Goal: Task Accomplishment & Management: Use online tool/utility

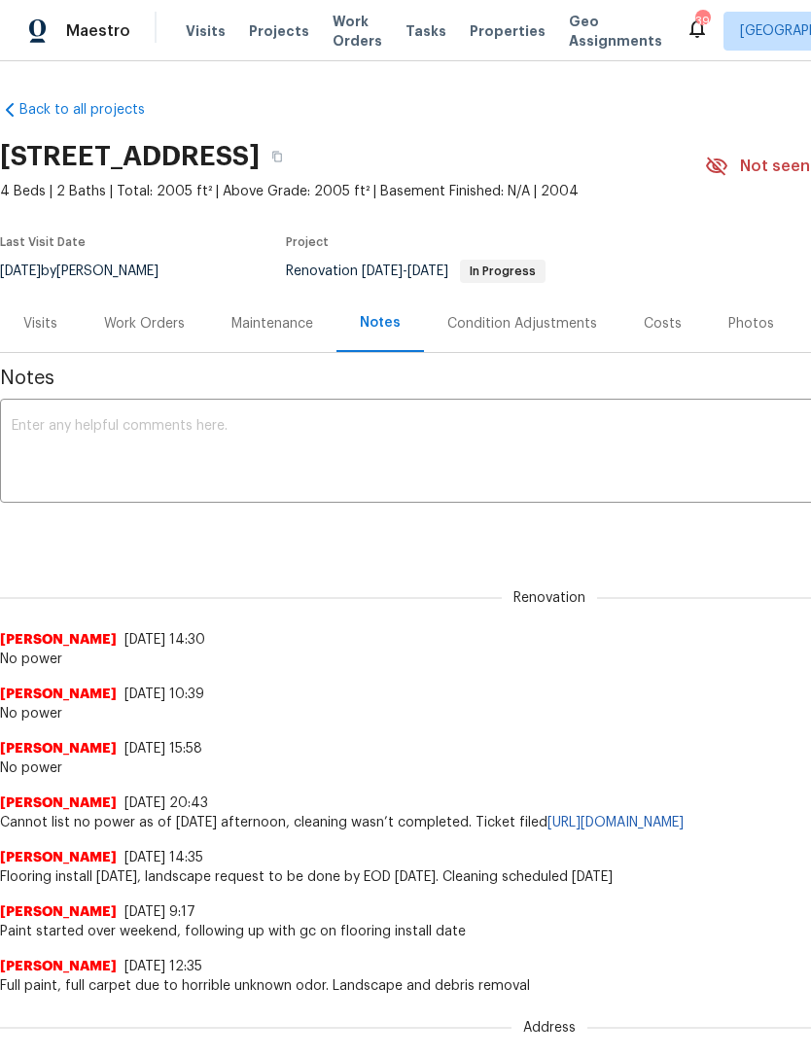
click at [210, 33] on span "Visits" at bounding box center [206, 30] width 40 height 19
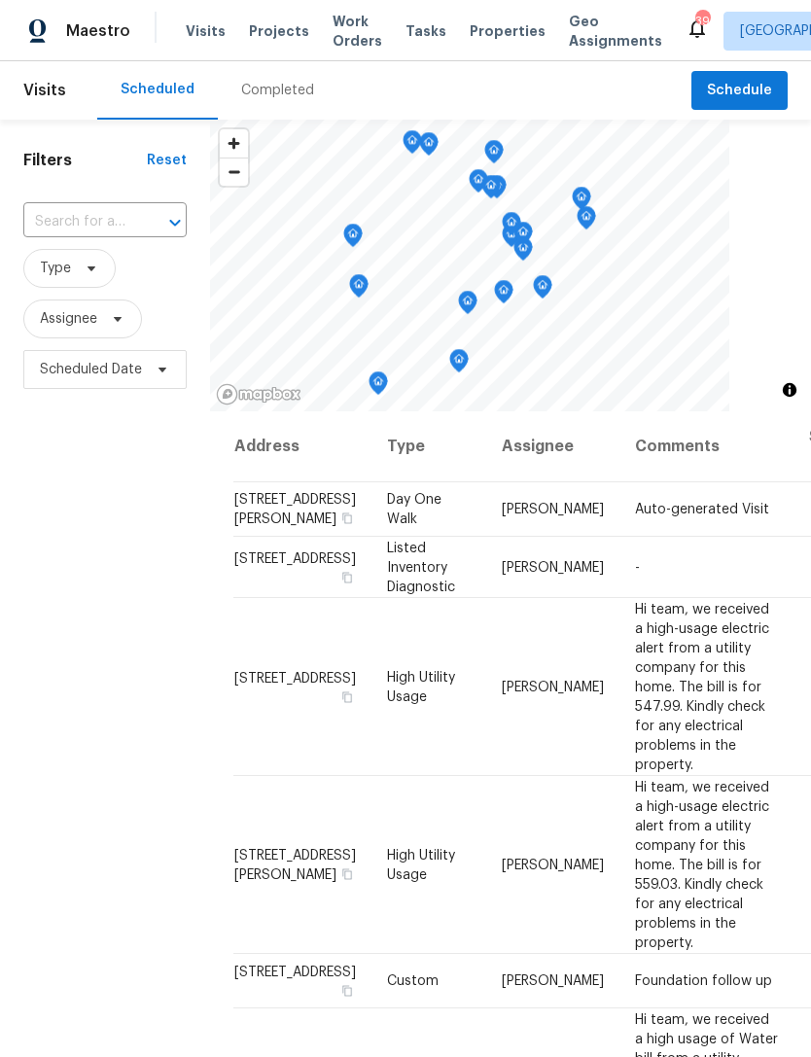
click at [130, 222] on input "text" at bounding box center [77, 222] width 109 height 30
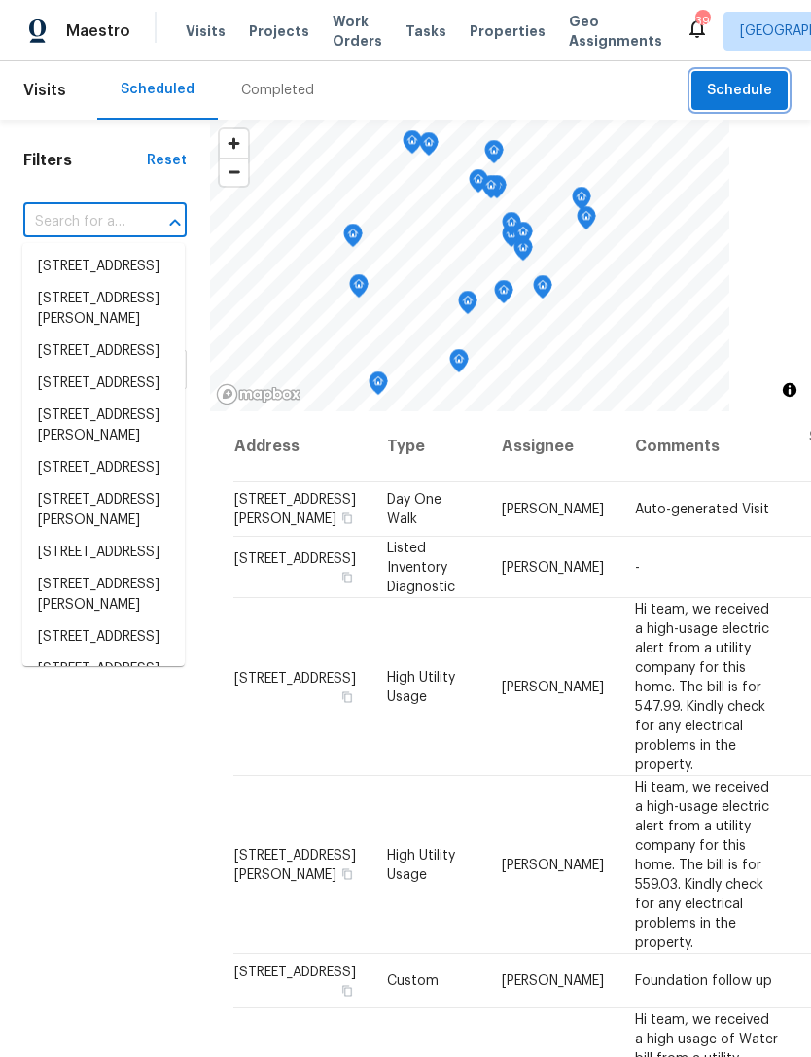
click at [747, 81] on span "Schedule" at bounding box center [739, 91] width 65 height 24
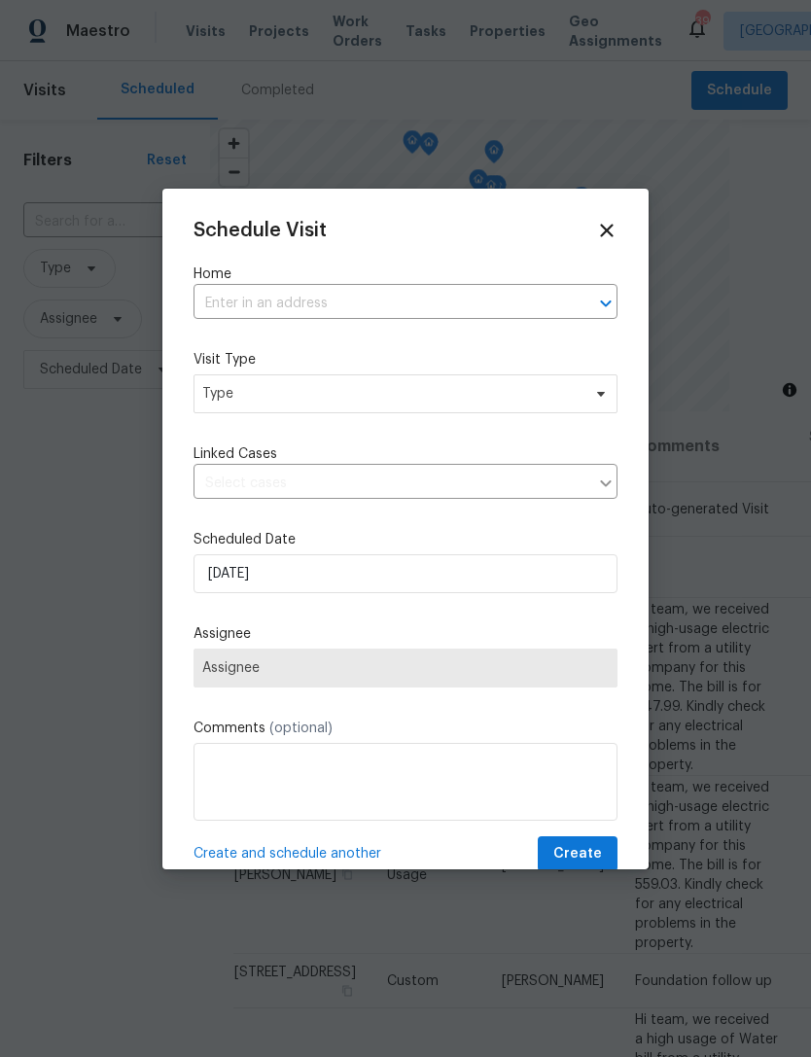
click at [326, 284] on div "Home ​" at bounding box center [406, 292] width 424 height 54
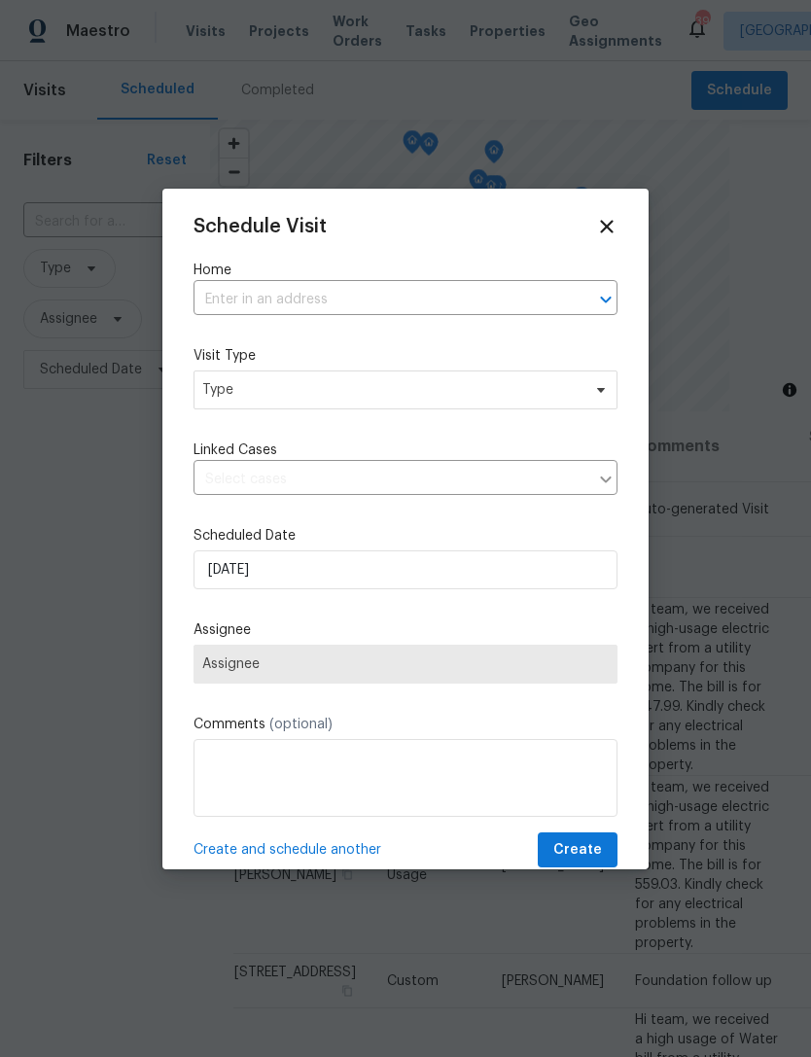
click at [523, 301] on input "text" at bounding box center [379, 300] width 370 height 30
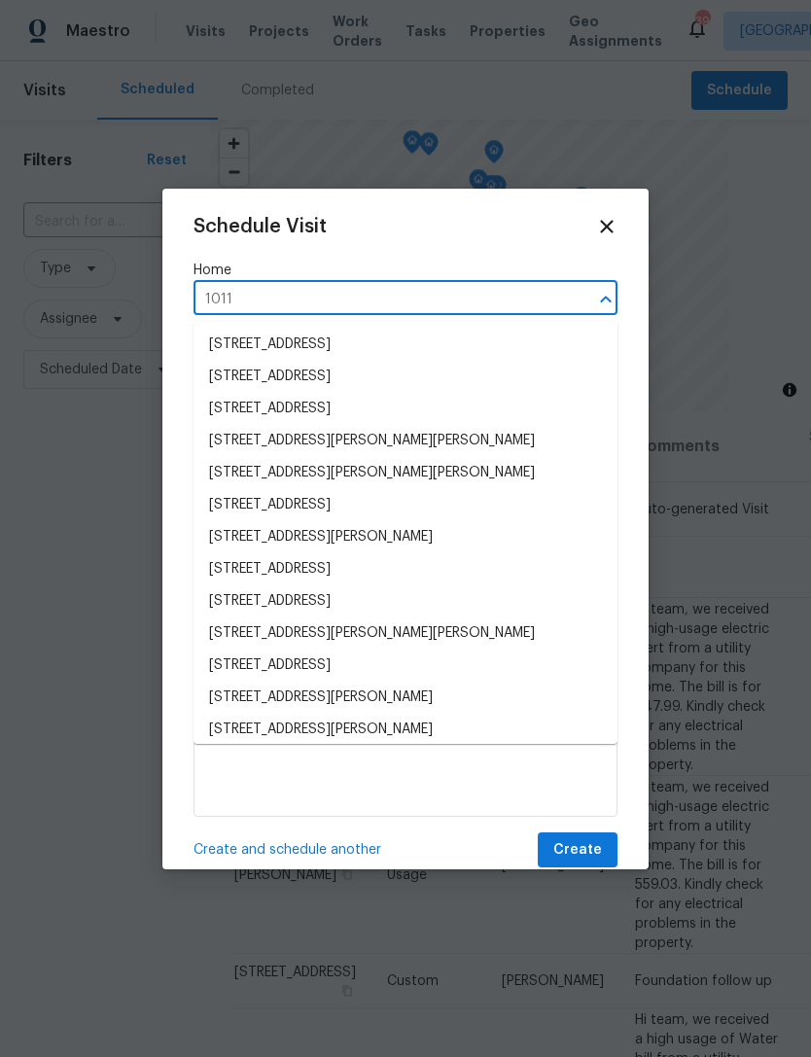
type input "10113"
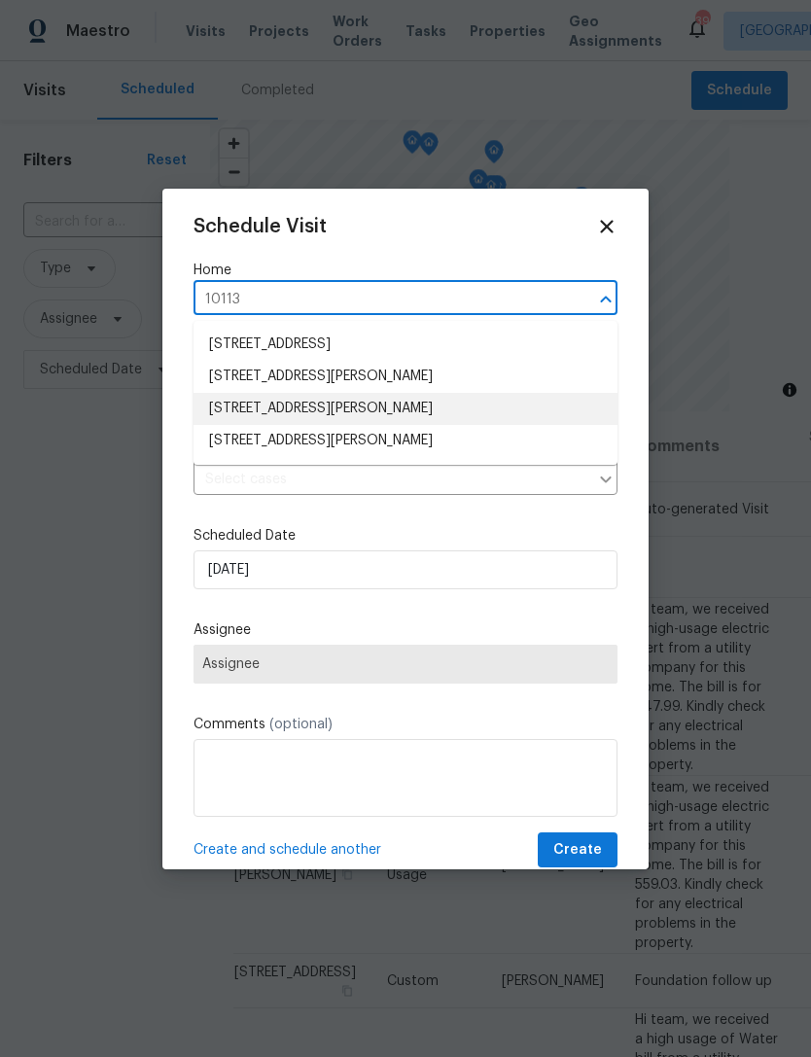
click at [342, 412] on li "10113 Blue Skies Dr, McKinney, TX 75072" at bounding box center [406, 409] width 424 height 32
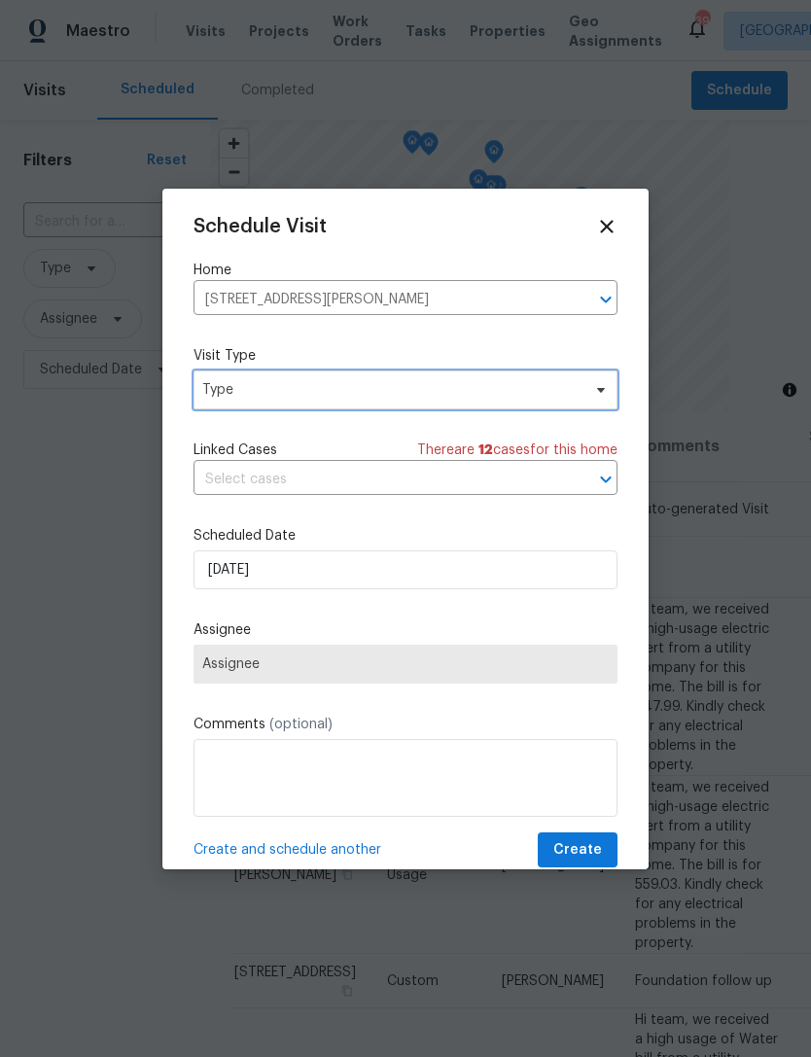
click at [413, 393] on span "Type" at bounding box center [391, 389] width 378 height 19
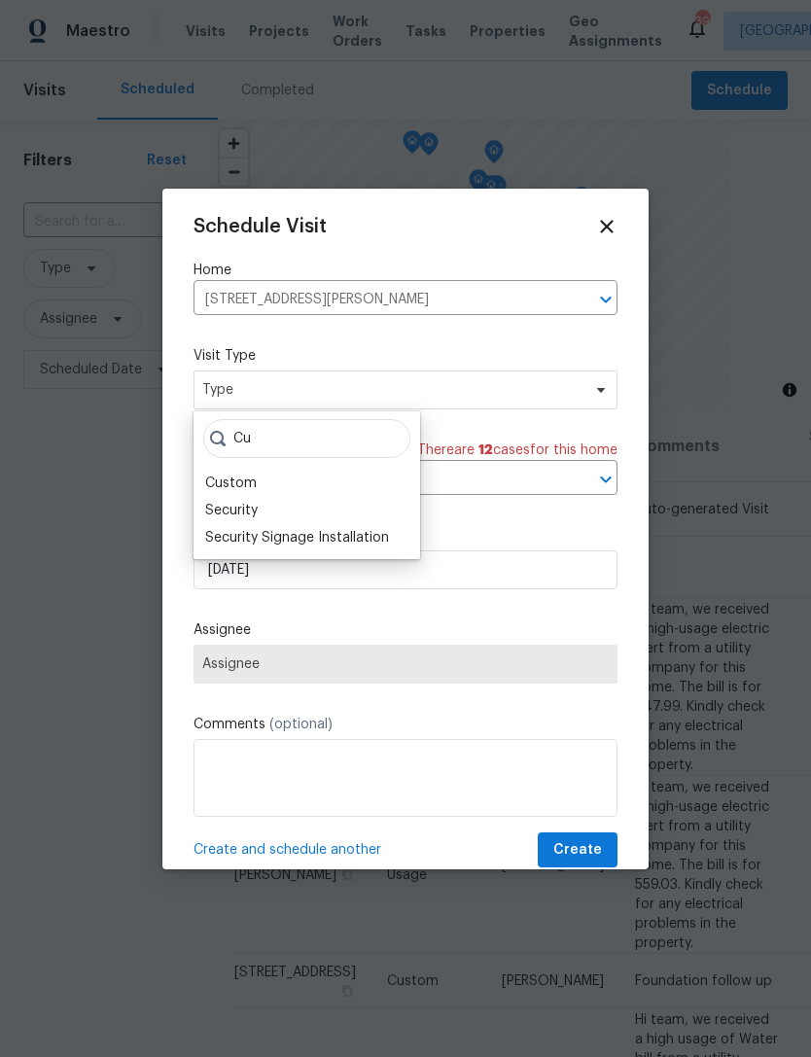
type input "Cu"
click at [240, 480] on div "Custom" at bounding box center [231, 483] width 52 height 19
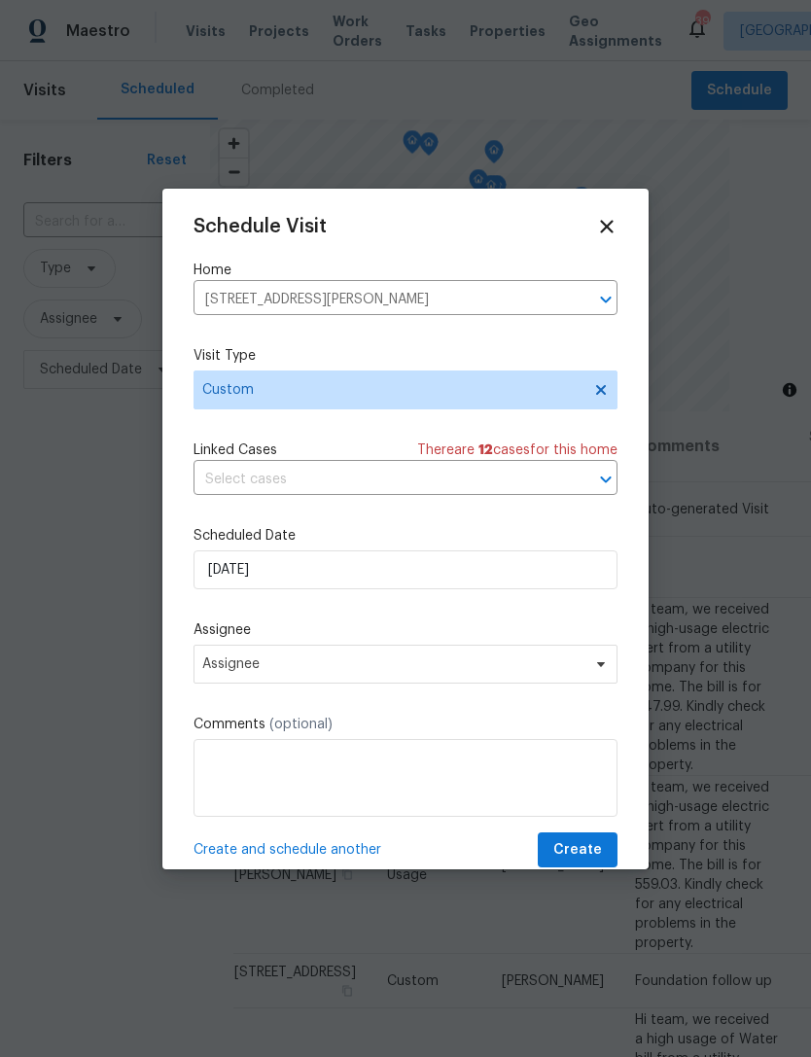
click at [277, 698] on div "Schedule Visit Home 10113 Blue Skies Dr, McKinney, TX 75072 ​ Visit Type Custom…" at bounding box center [406, 542] width 424 height 653
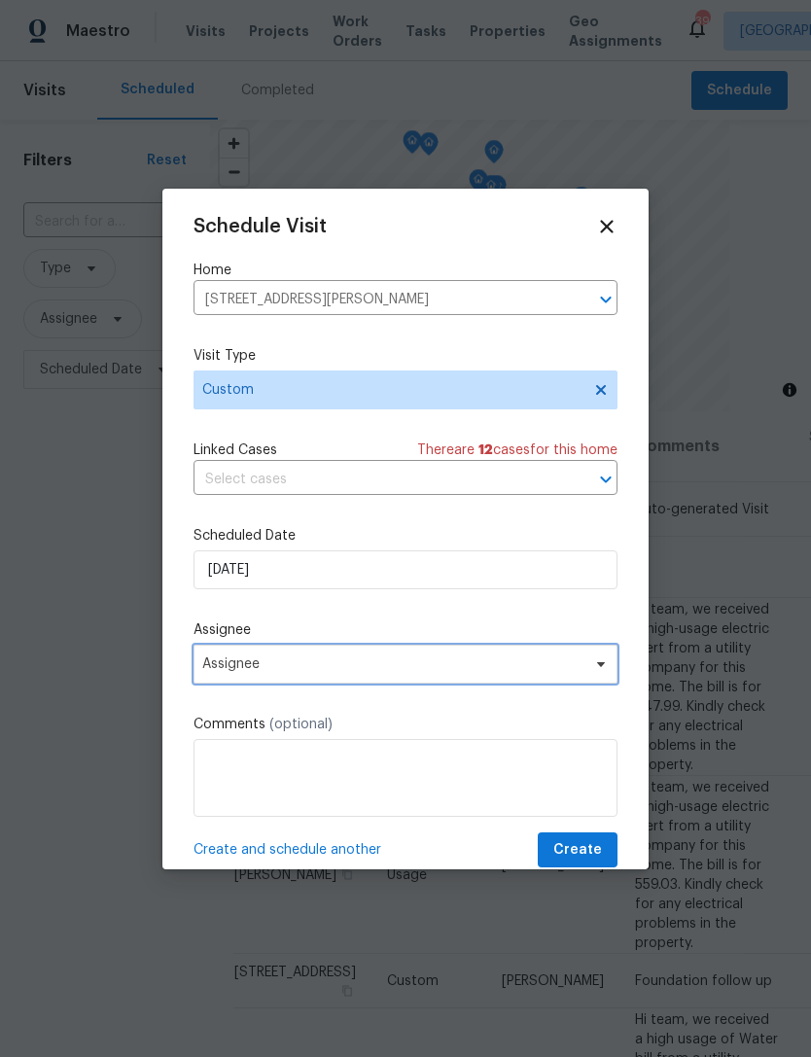
click at [289, 672] on span "Assignee" at bounding box center [392, 664] width 381 height 16
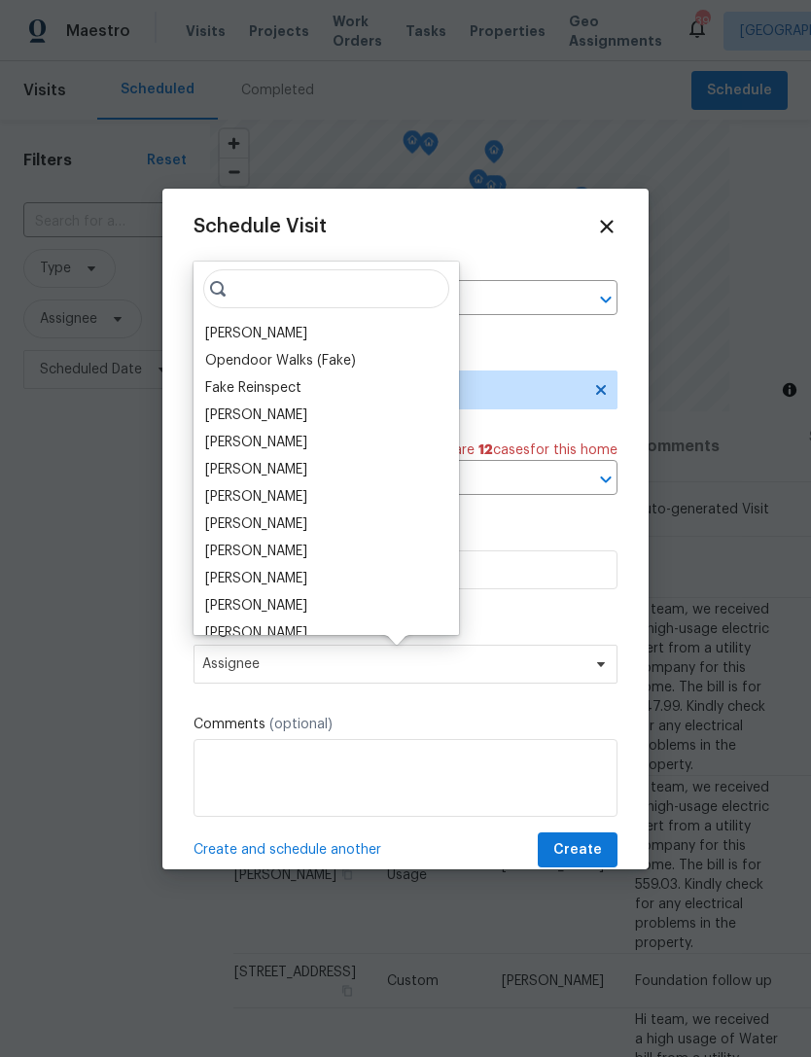
click at [266, 340] on div "[PERSON_NAME]" at bounding box center [256, 333] width 102 height 19
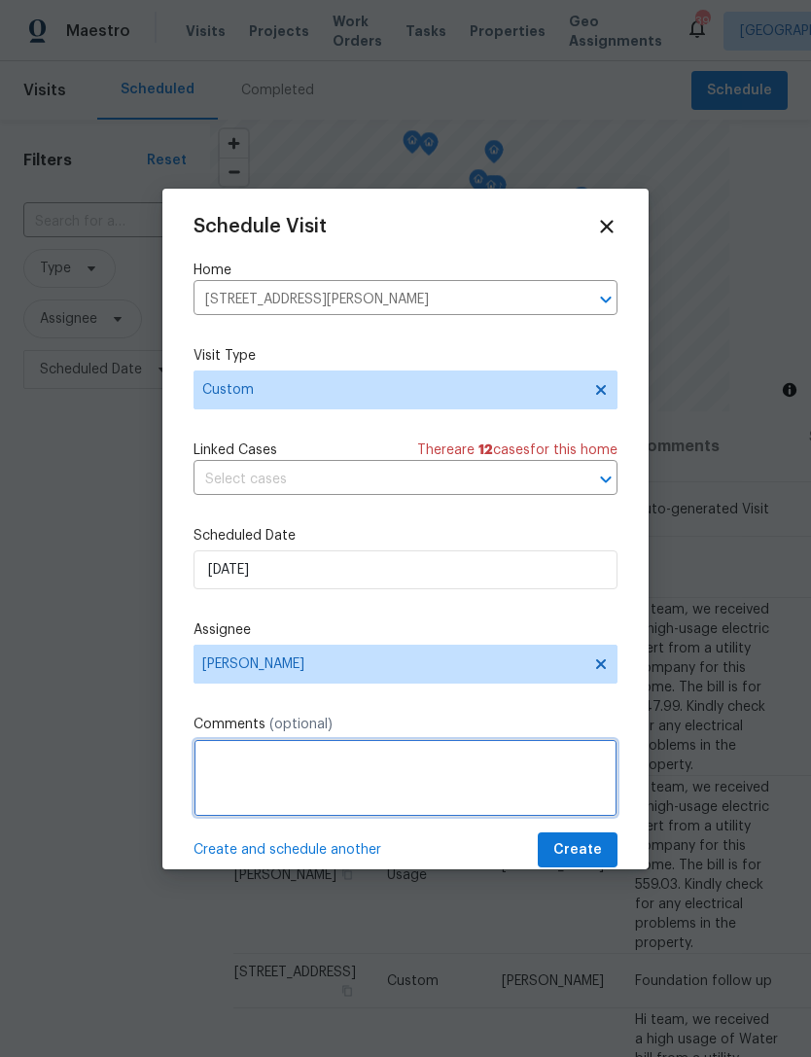
click at [430, 798] on textarea at bounding box center [406, 778] width 424 height 78
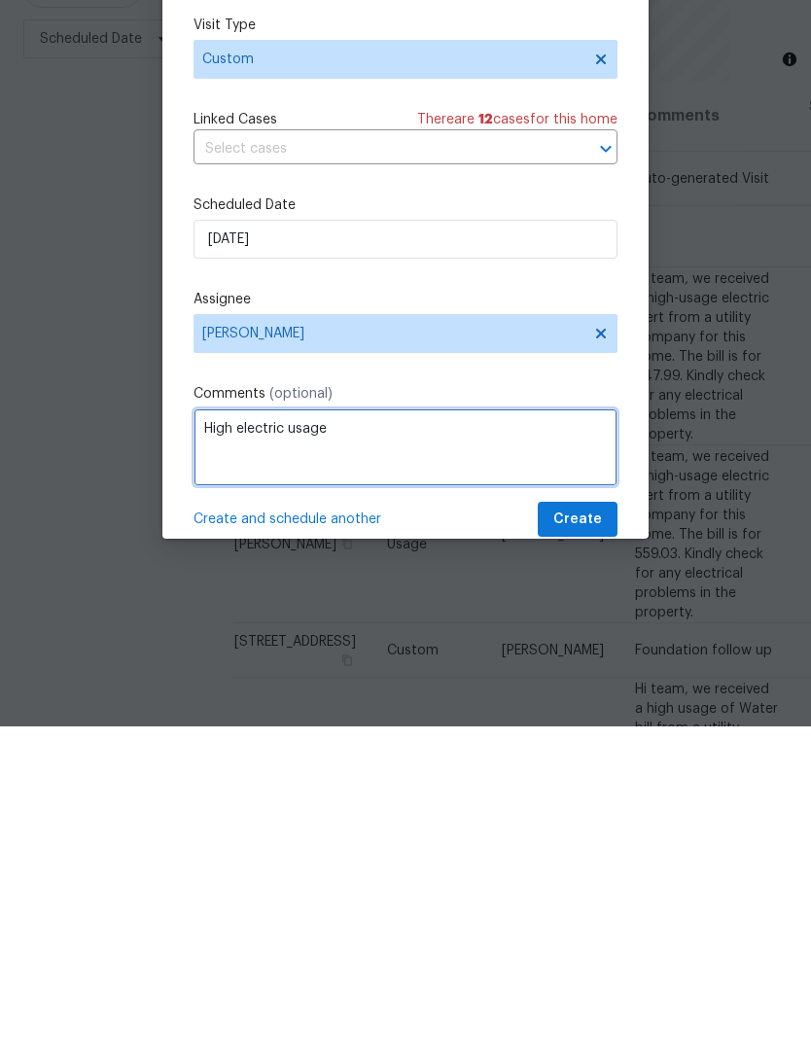
type textarea "High electric usage"
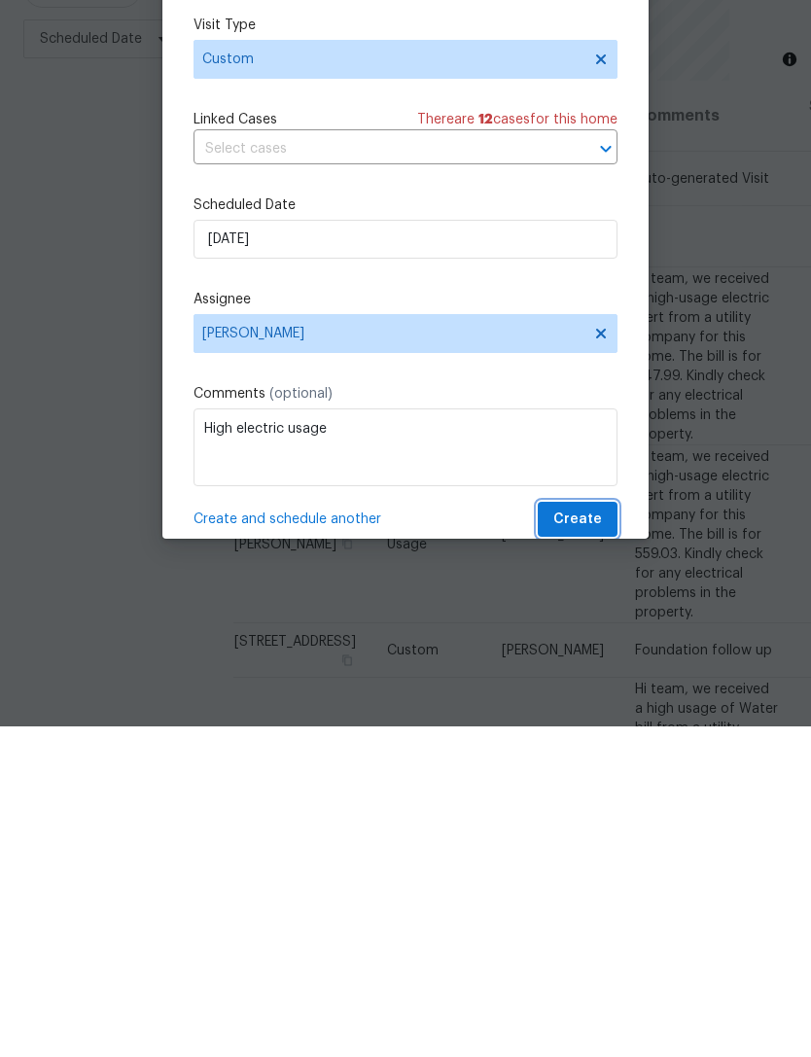
click at [574, 838] on span "Create" at bounding box center [577, 850] width 49 height 24
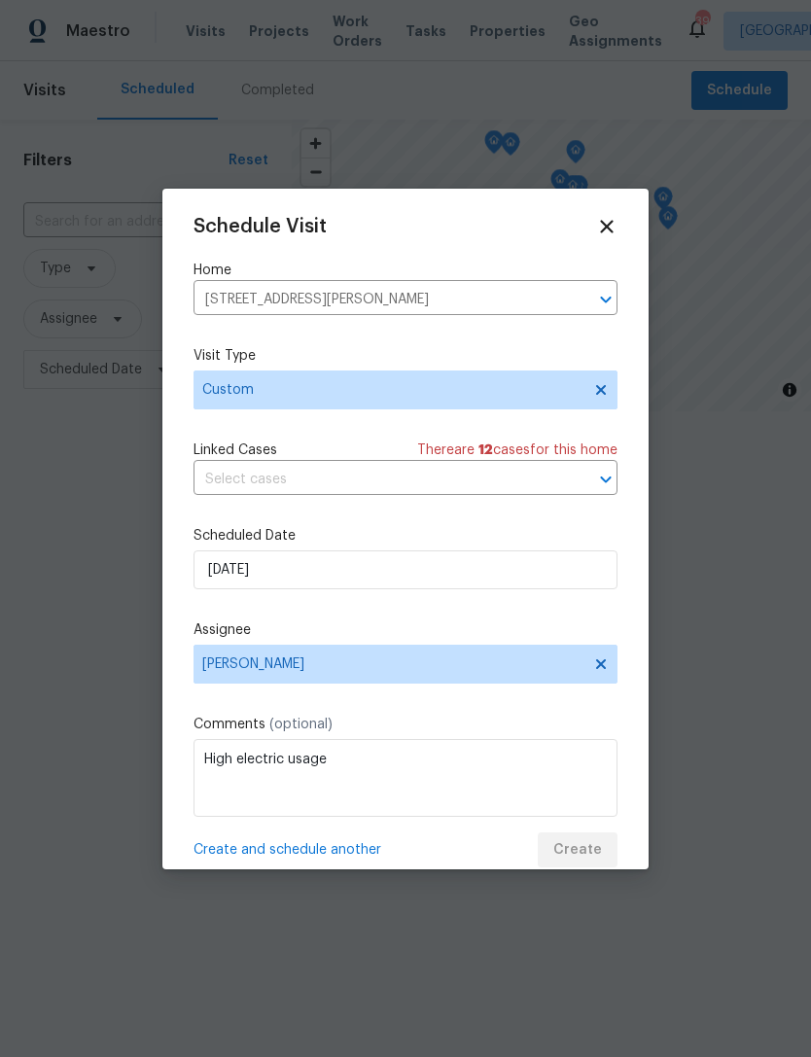
scroll to position [0, 0]
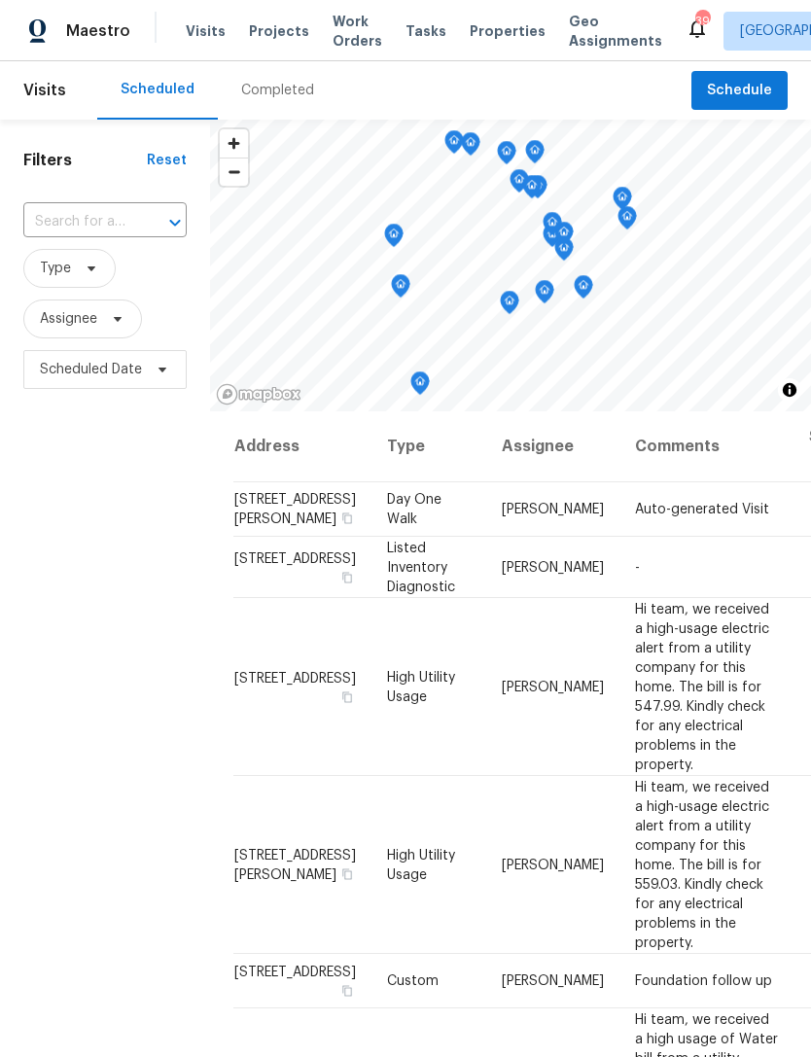
click at [472, 39] on span "Properties" at bounding box center [508, 30] width 76 height 19
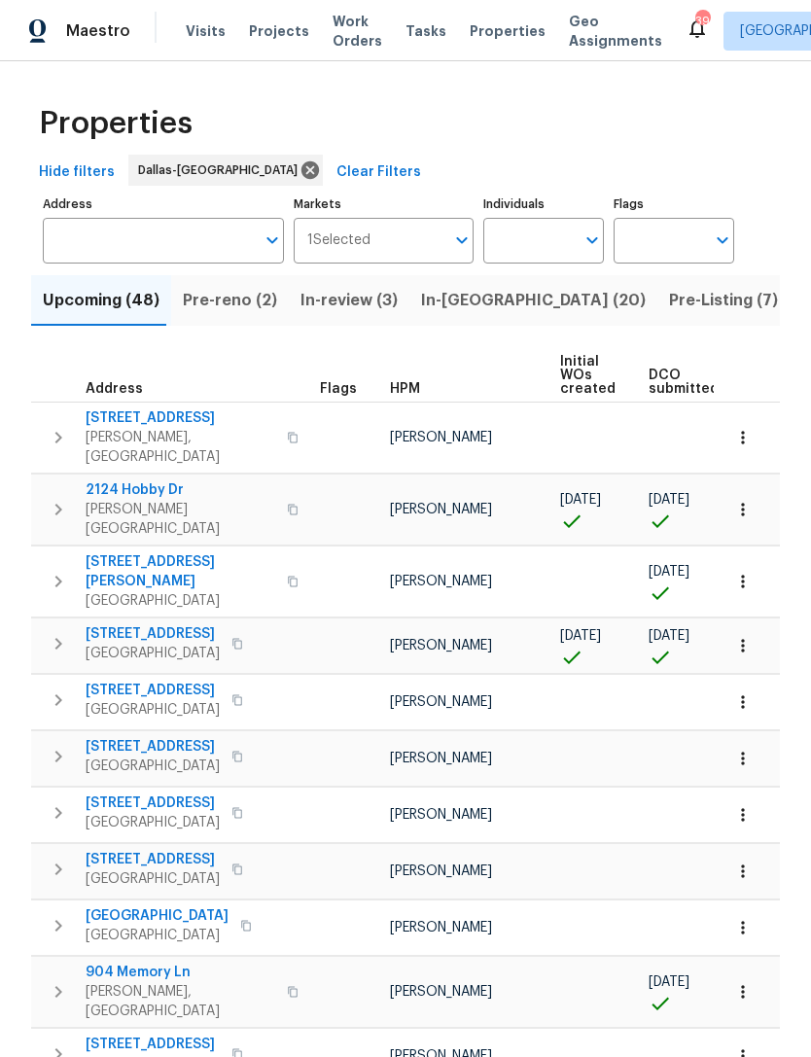
click at [556, 244] on input "Individuals" at bounding box center [528, 241] width 91 height 46
type input "alicia"
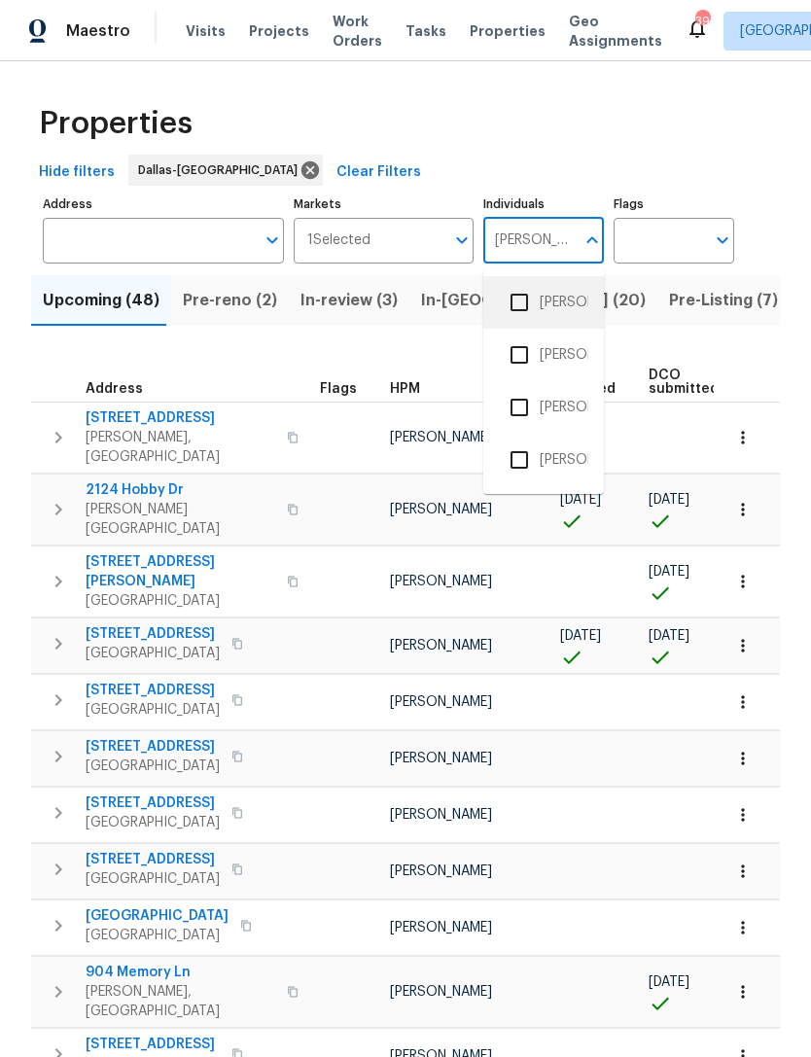
click at [559, 307] on li "[PERSON_NAME]" at bounding box center [543, 302] width 89 height 41
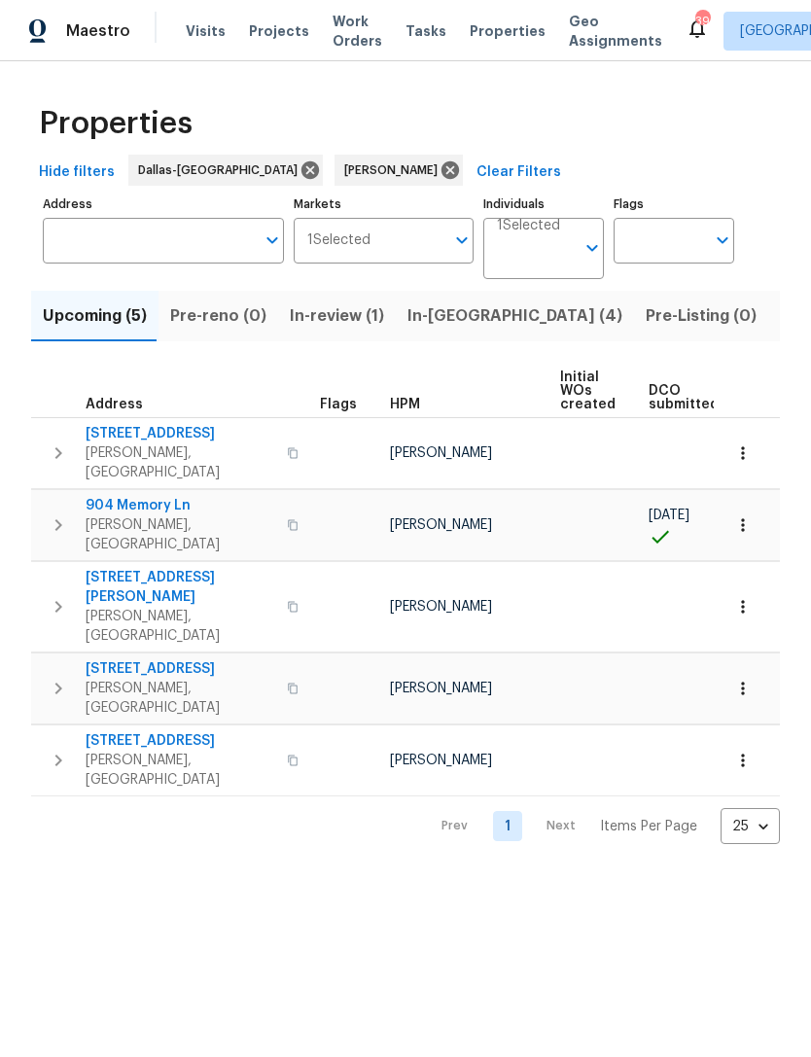
click at [338, 313] on span "In-review (1)" at bounding box center [337, 315] width 94 height 27
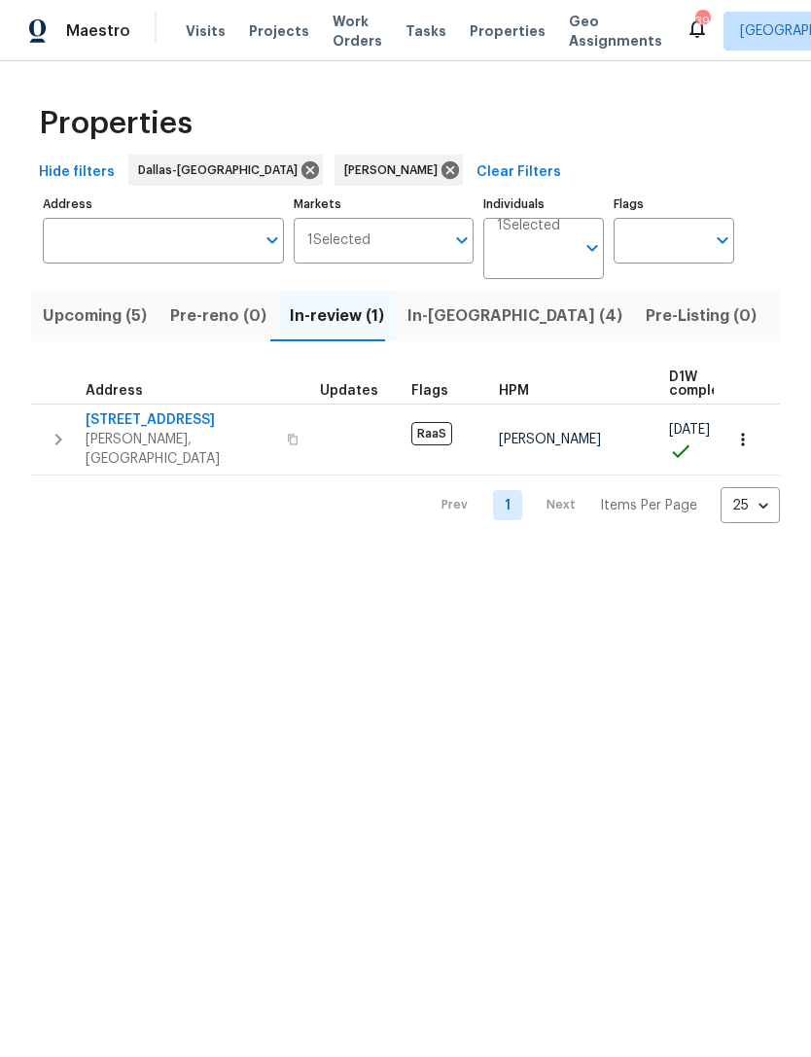
click at [168, 424] on span "705 N Jordan Rd" at bounding box center [181, 419] width 190 height 19
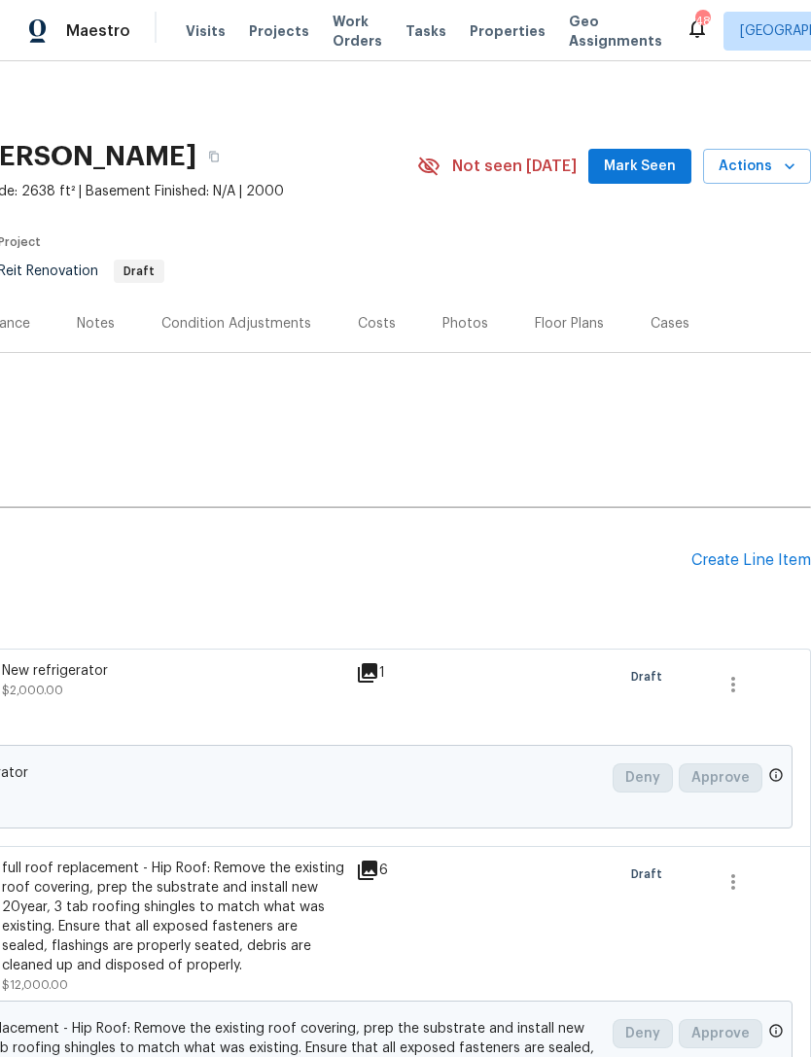
scroll to position [-1, 296]
click at [738, 556] on div "Create Line Item" at bounding box center [751, 560] width 120 height 18
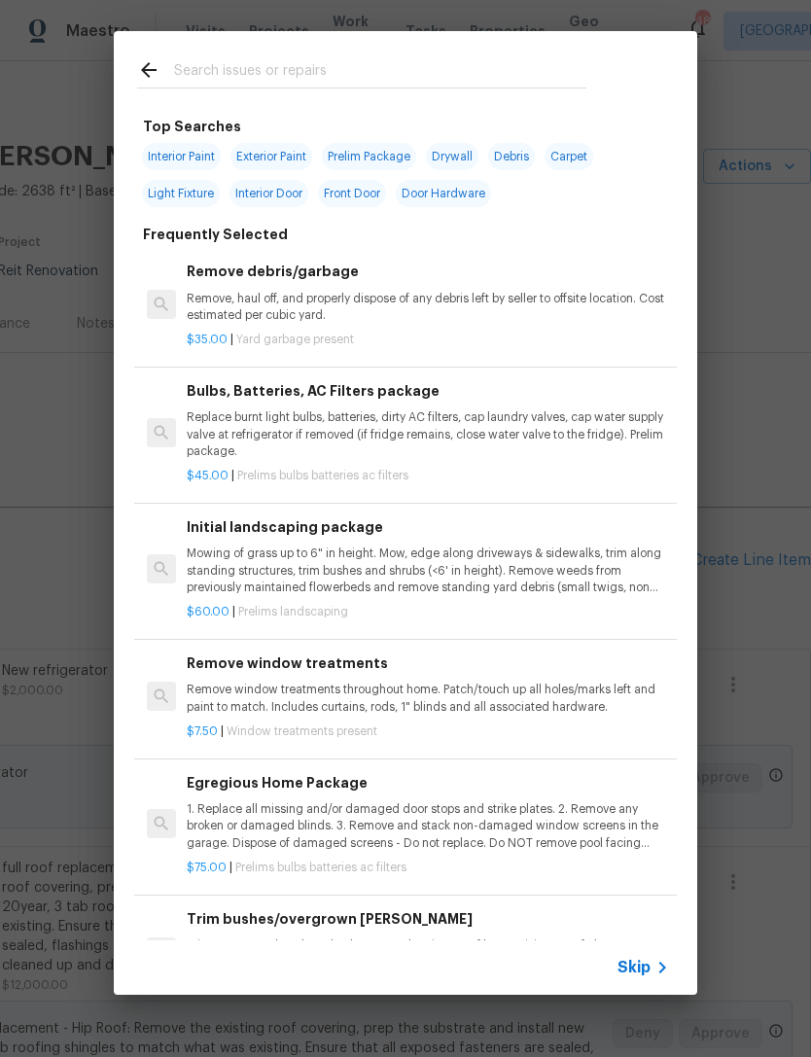
click at [454, 84] on input "text" at bounding box center [380, 72] width 412 height 29
type input "Vendor"
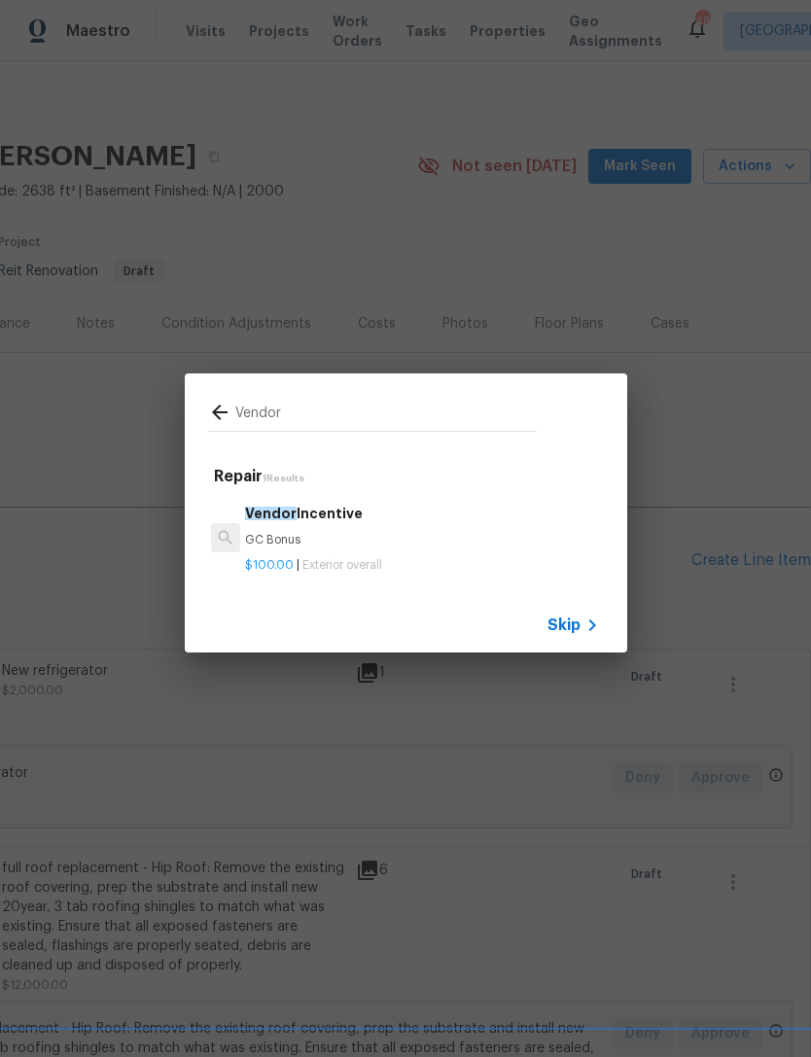
click at [328, 545] on p "GC Bonus" at bounding box center [421, 540] width 353 height 17
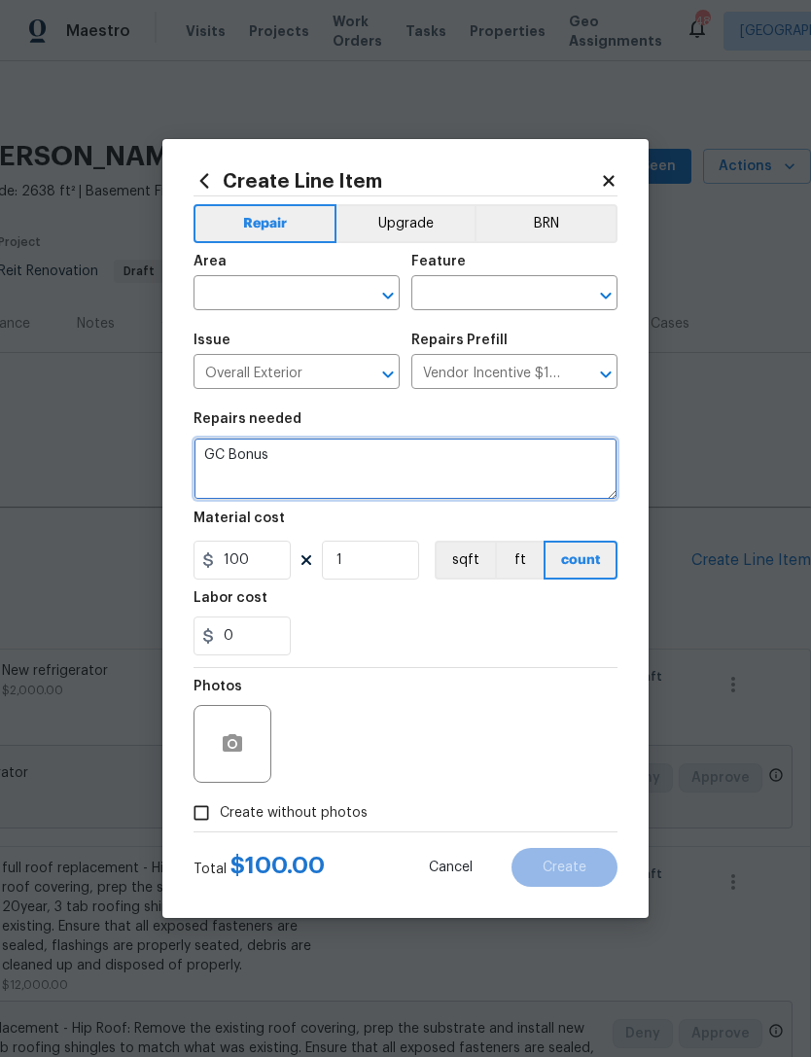
click at [276, 459] on textarea "GC Bonus" at bounding box center [406, 469] width 424 height 62
click at [290, 459] on textarea "GC Bonus" at bounding box center [406, 469] width 424 height 62
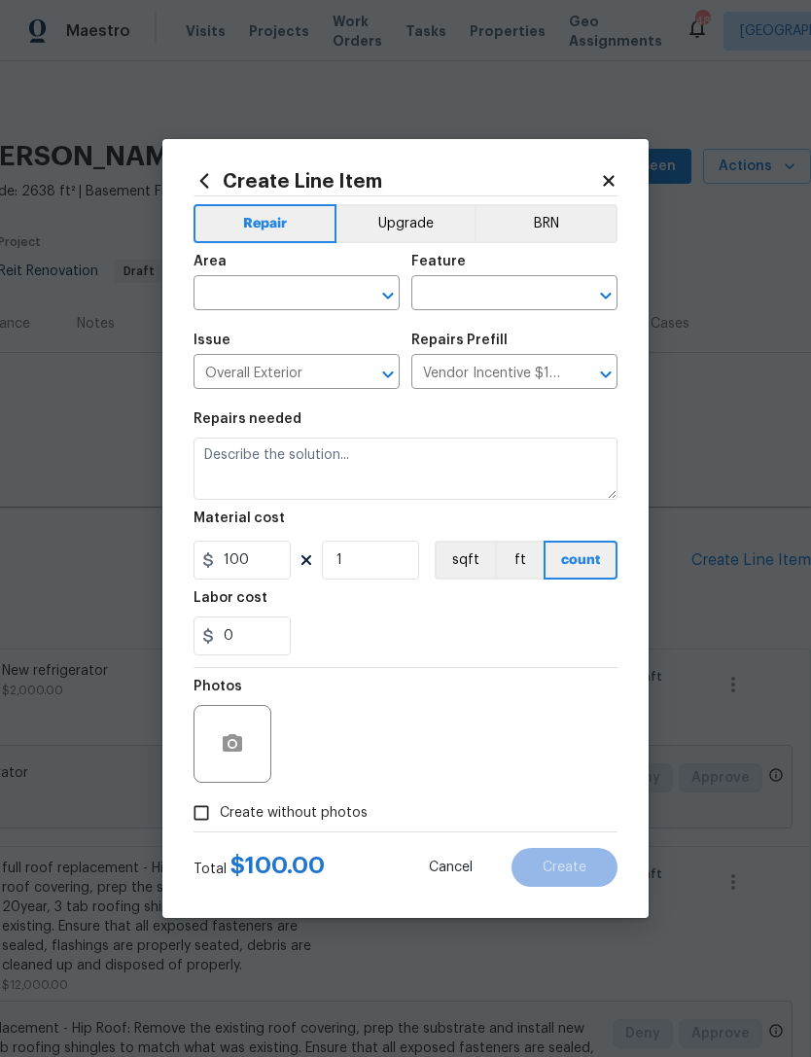
click at [286, 306] on input "text" at bounding box center [270, 295] width 152 height 30
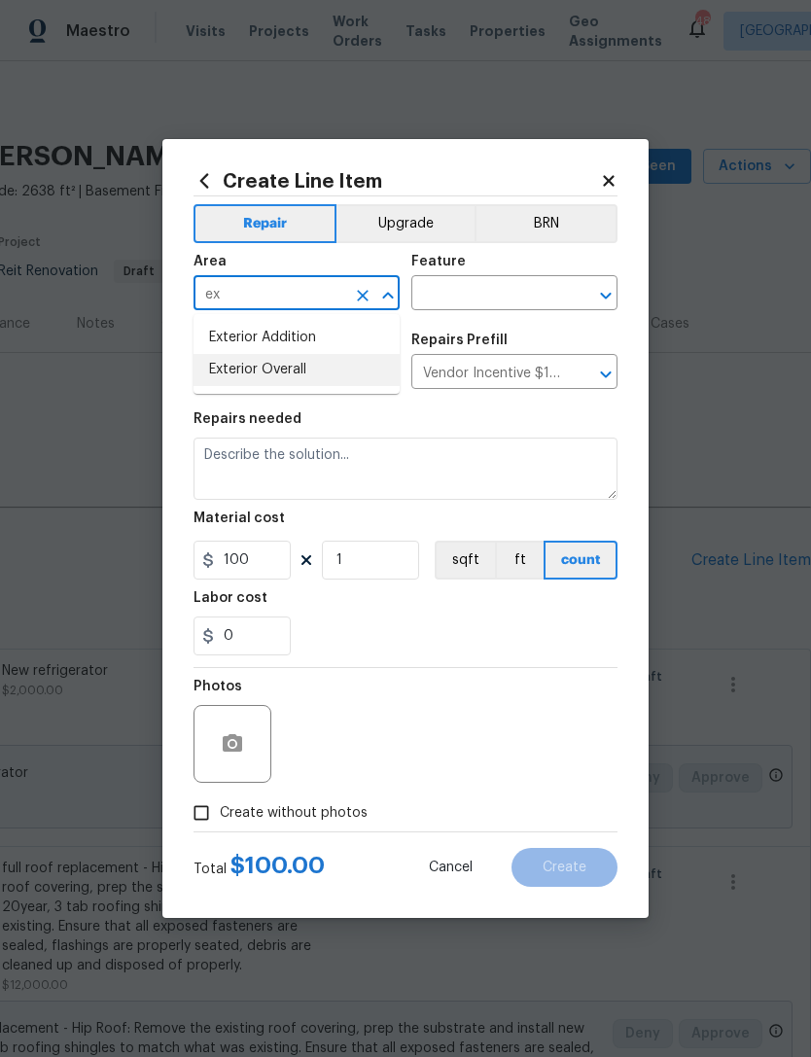
click at [311, 369] on li "Exterior Overall" at bounding box center [297, 370] width 206 height 32
type input "Exterior Overall"
click at [483, 291] on input "text" at bounding box center [487, 295] width 152 height 30
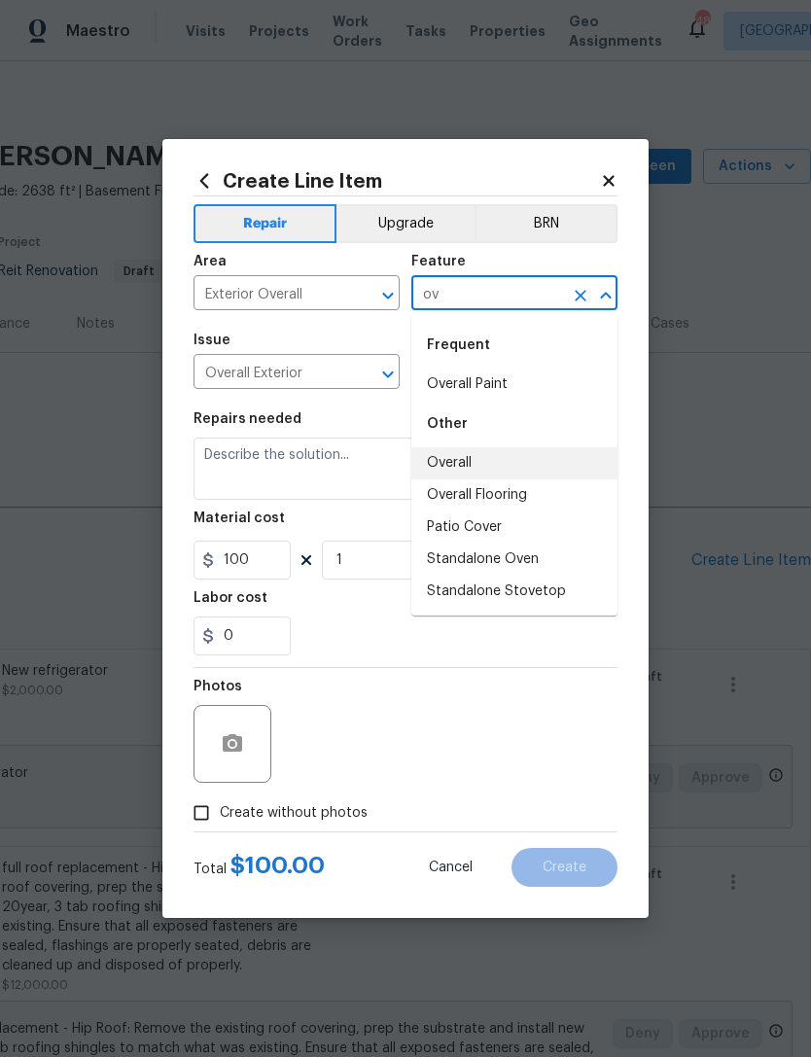
click at [480, 453] on li "Overall" at bounding box center [514, 463] width 206 height 32
type input "Overall"
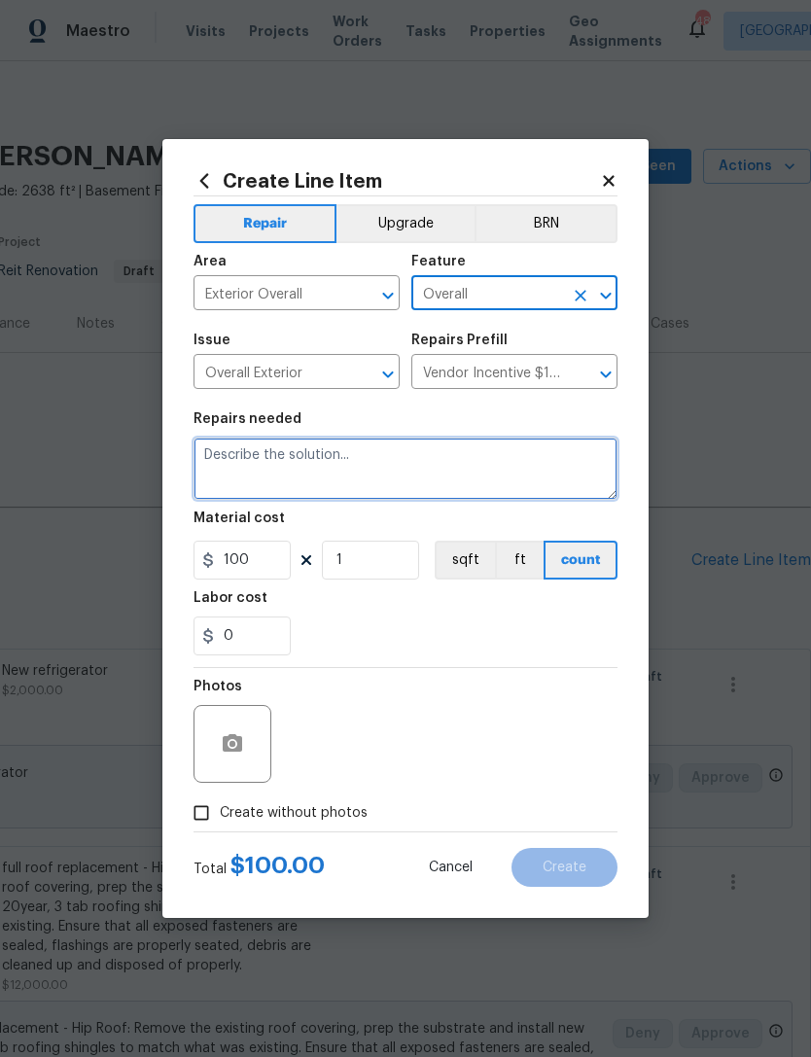
click at [383, 479] on textarea at bounding box center [406, 469] width 424 height 62
type textarea "B"
type textarea "Open lockbox"
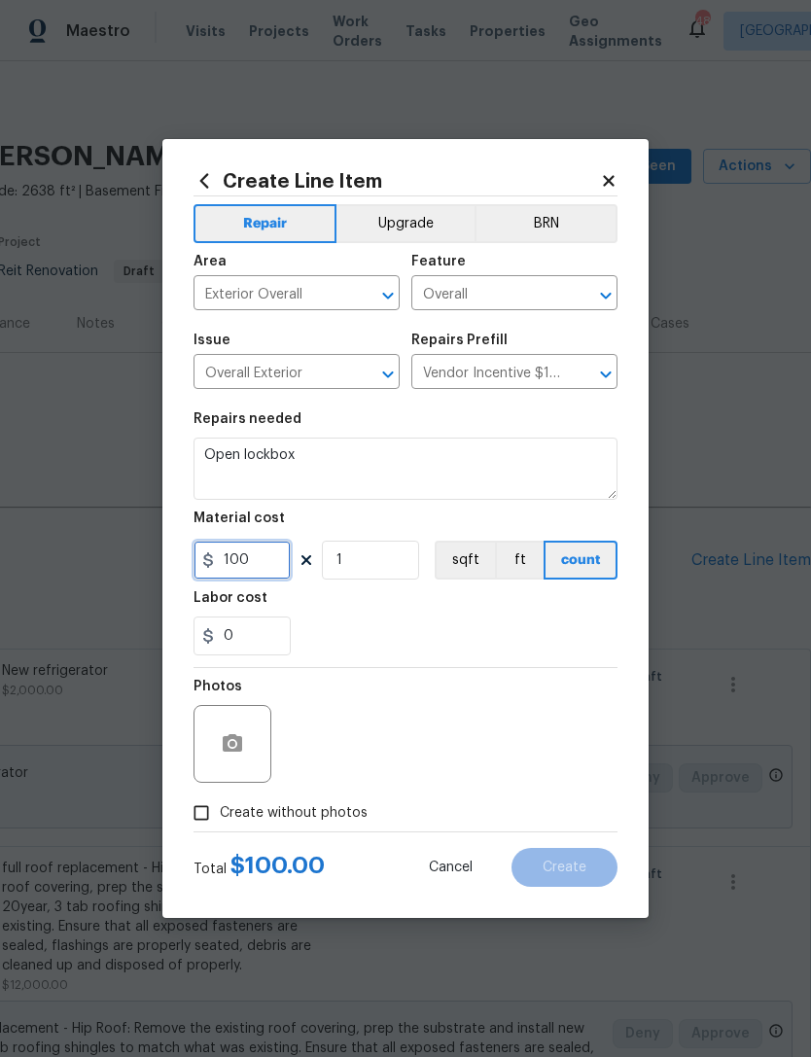
click at [260, 566] on input "100" at bounding box center [242, 560] width 97 height 39
type input "75"
click at [478, 659] on section "Repairs needed Open lockbox Material cost 75 1 sqft ft count Labor cost 0" at bounding box center [406, 534] width 424 height 266
click at [322, 827] on label "Create without photos" at bounding box center [275, 813] width 185 height 37
click at [220, 827] on input "Create without photos" at bounding box center [201, 813] width 37 height 37
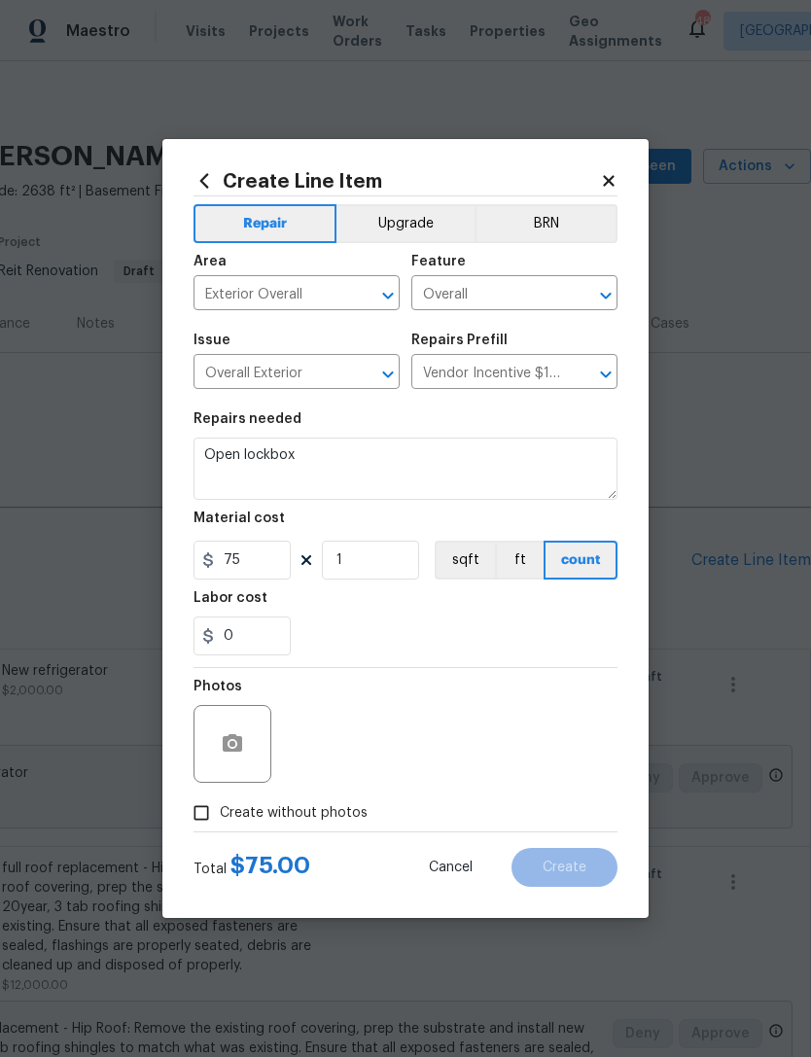
checkbox input "true"
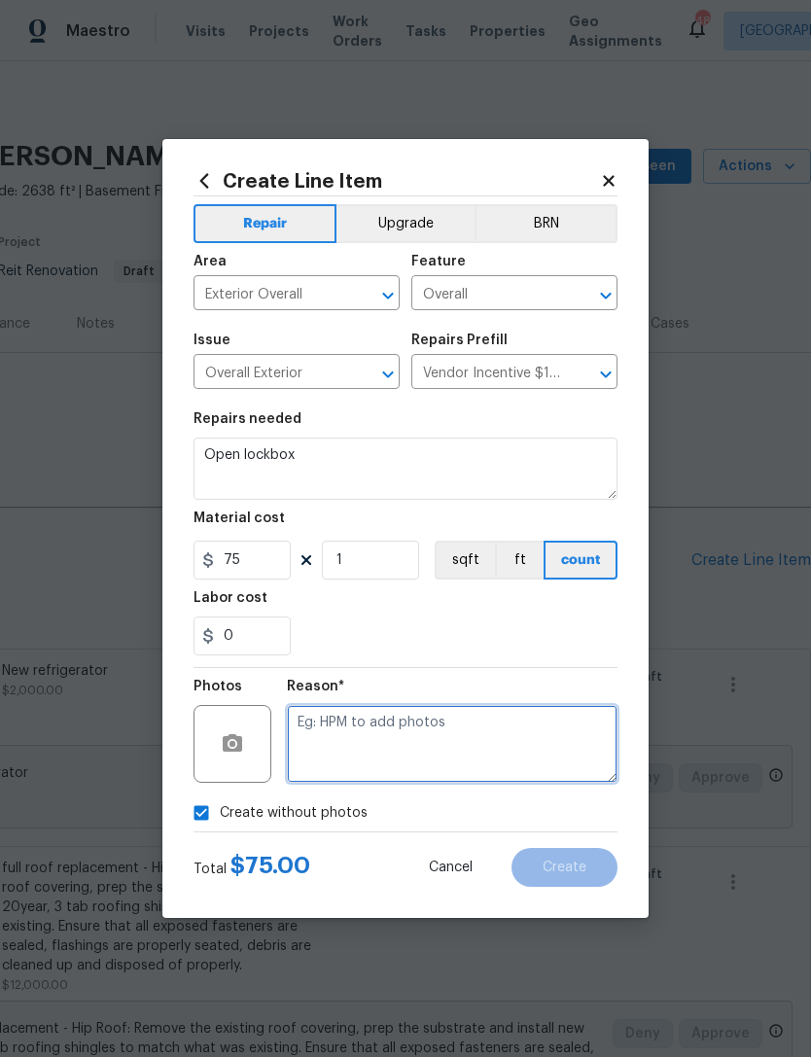
click at [441, 743] on textarea at bounding box center [452, 744] width 331 height 78
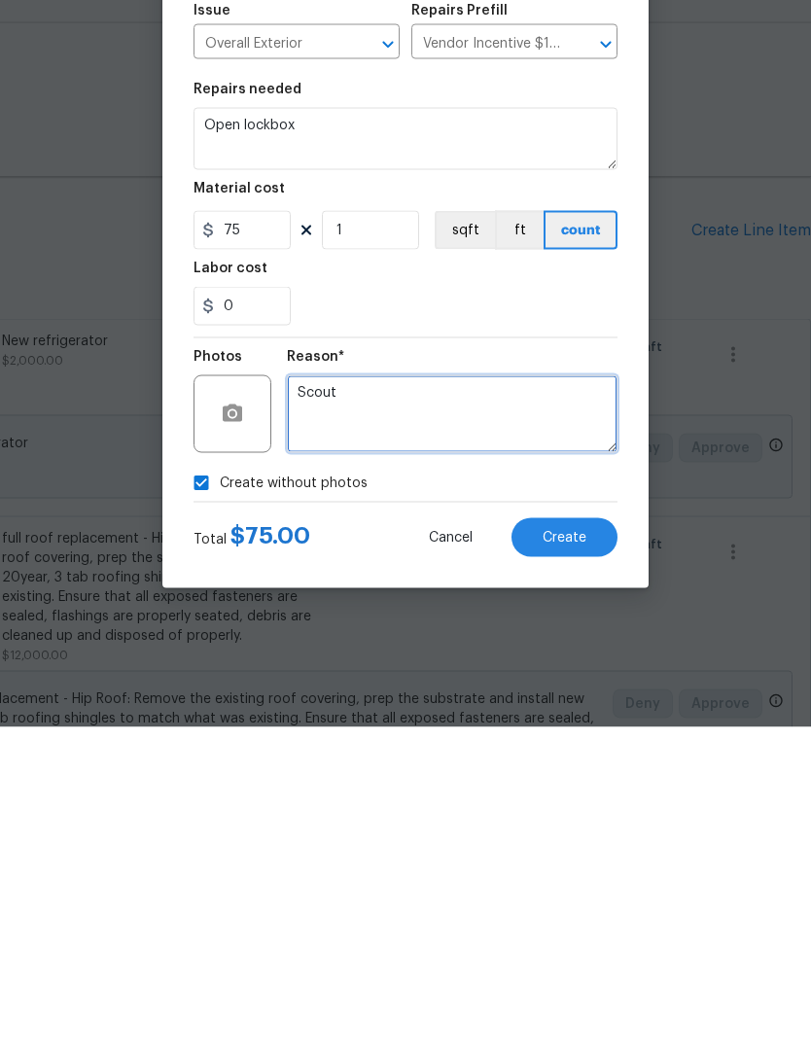
type textarea "Scout"
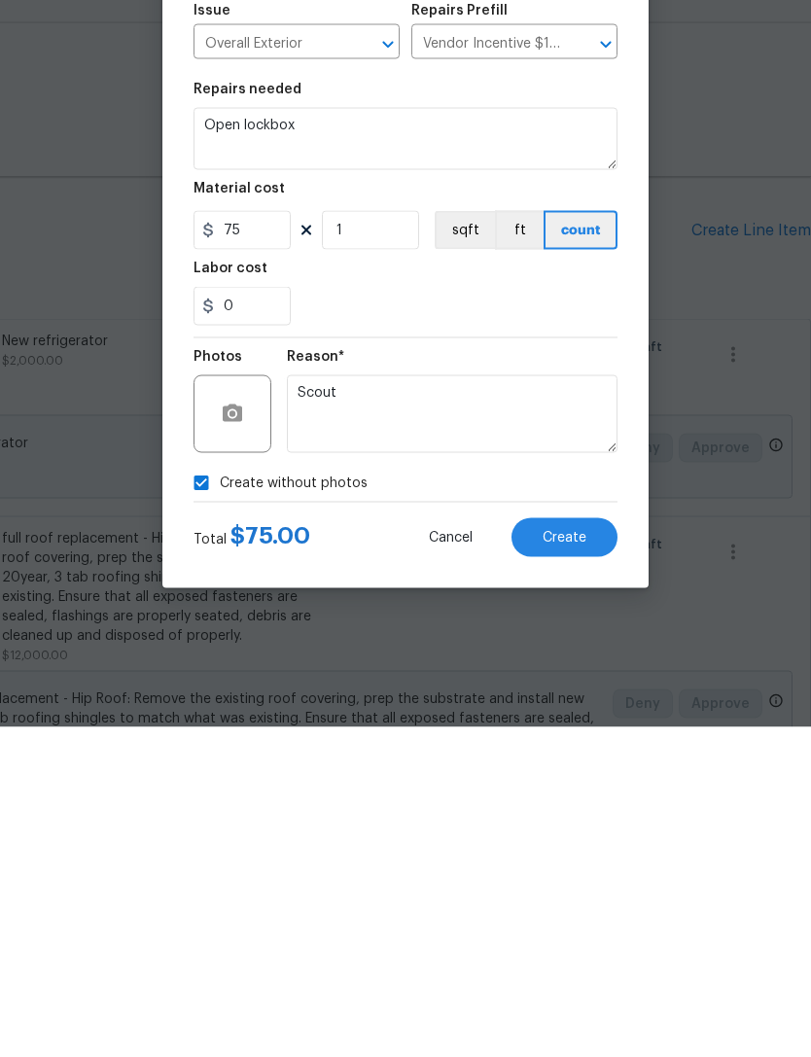
click at [585, 848] on button "Create" at bounding box center [565, 867] width 106 height 39
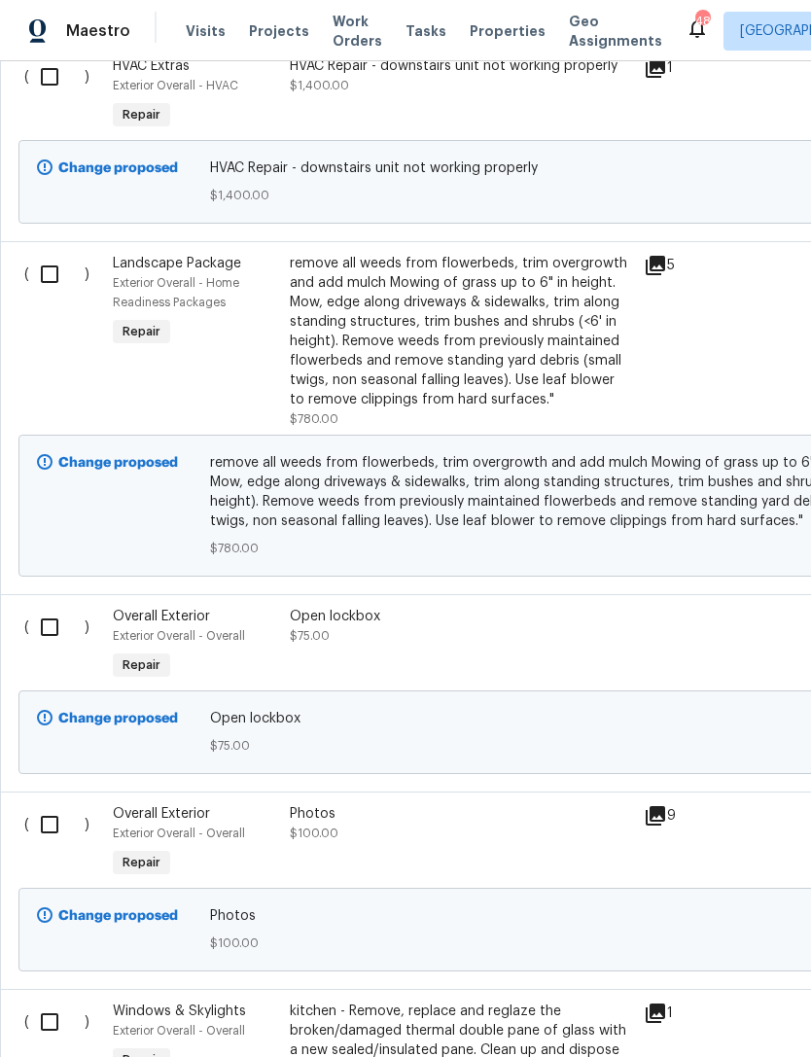
scroll to position [1294, 0]
click at [46, 607] on input "checkbox" at bounding box center [56, 627] width 55 height 41
checkbox input "true"
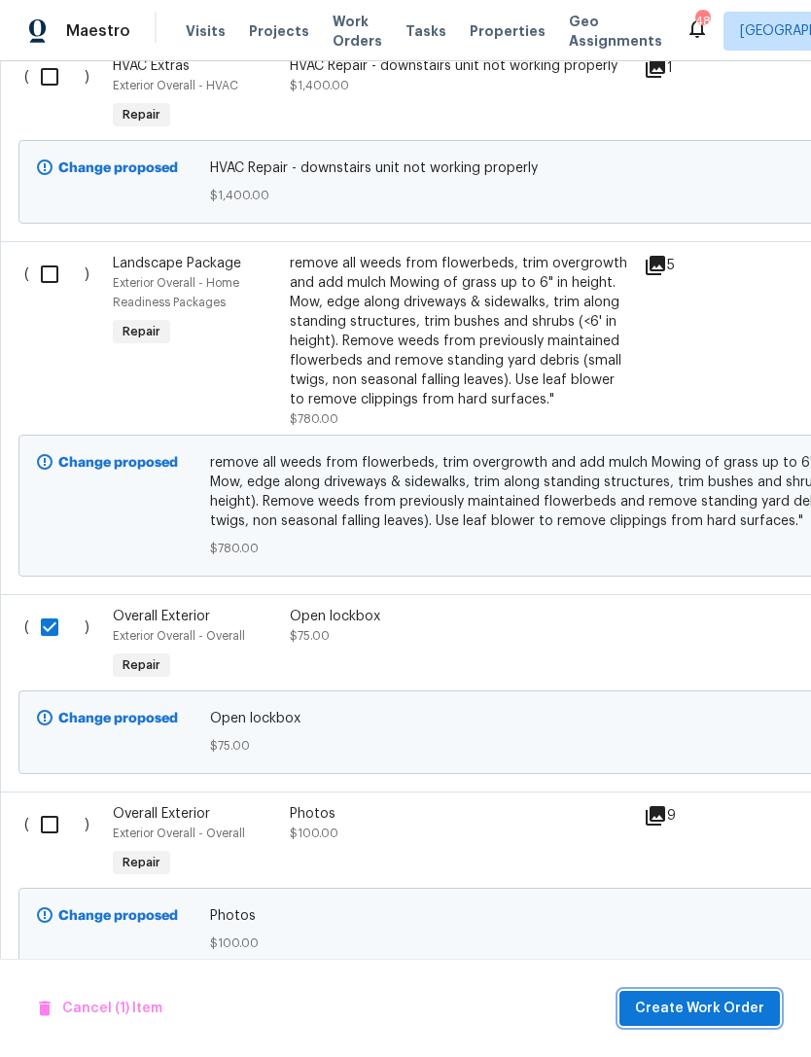
click at [767, 1019] on button "Create Work Order" at bounding box center [700, 1009] width 160 height 36
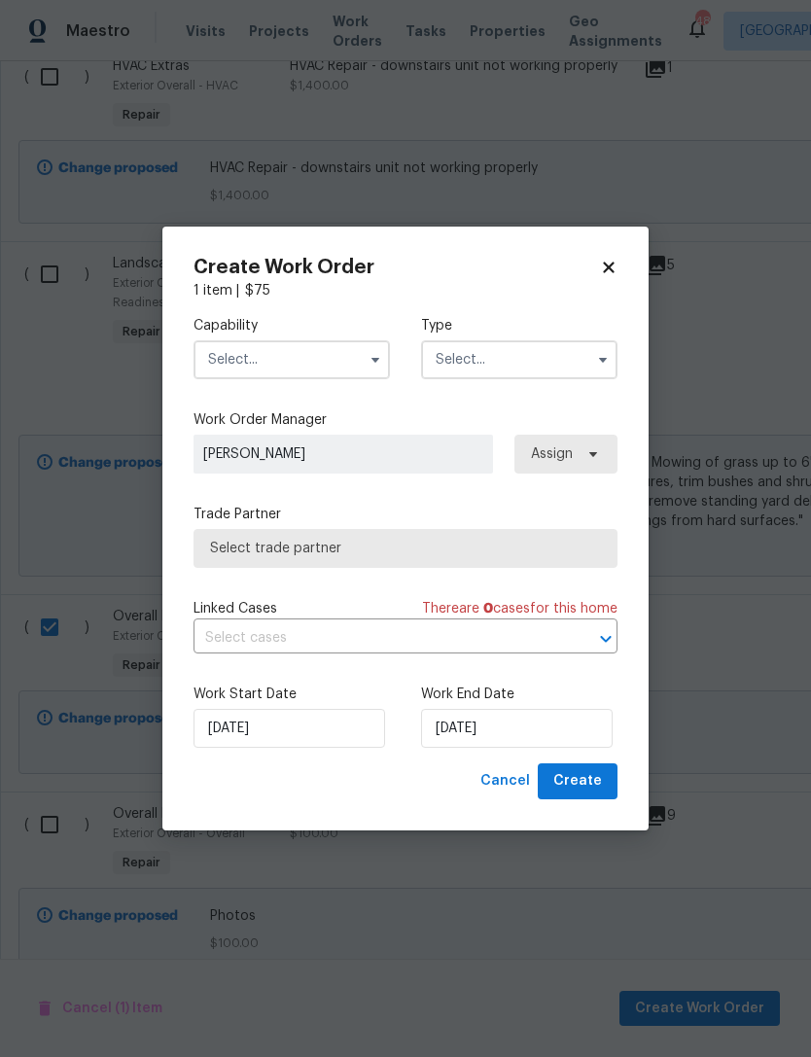
click at [331, 376] on input "text" at bounding box center [292, 359] width 196 height 39
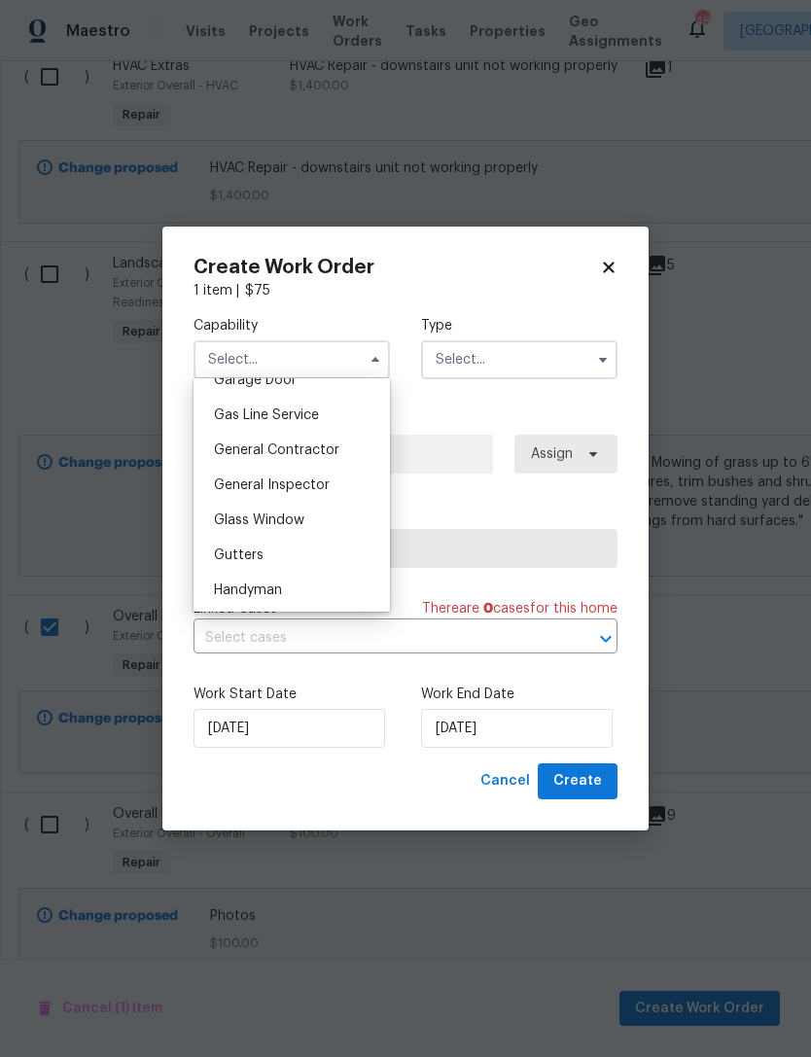
scroll to position [900, 0]
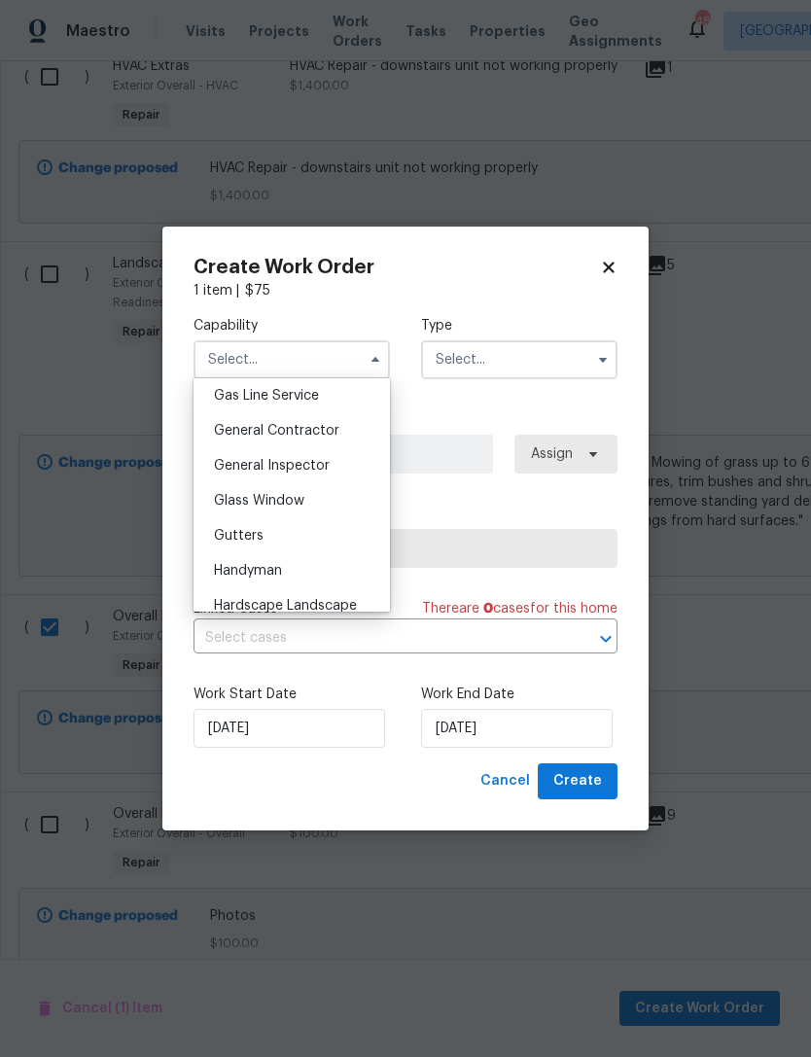
click at [293, 568] on div "Handyman" at bounding box center [291, 570] width 187 height 35
type input "Handyman"
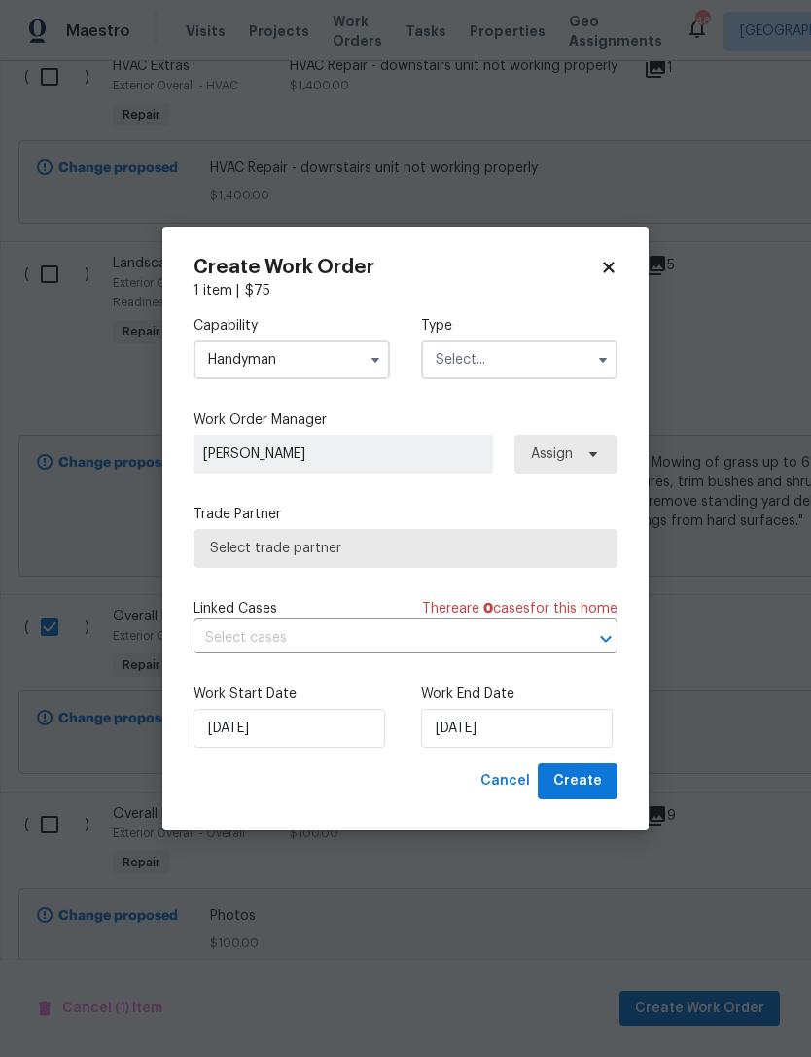
click at [524, 351] on input "text" at bounding box center [519, 359] width 196 height 39
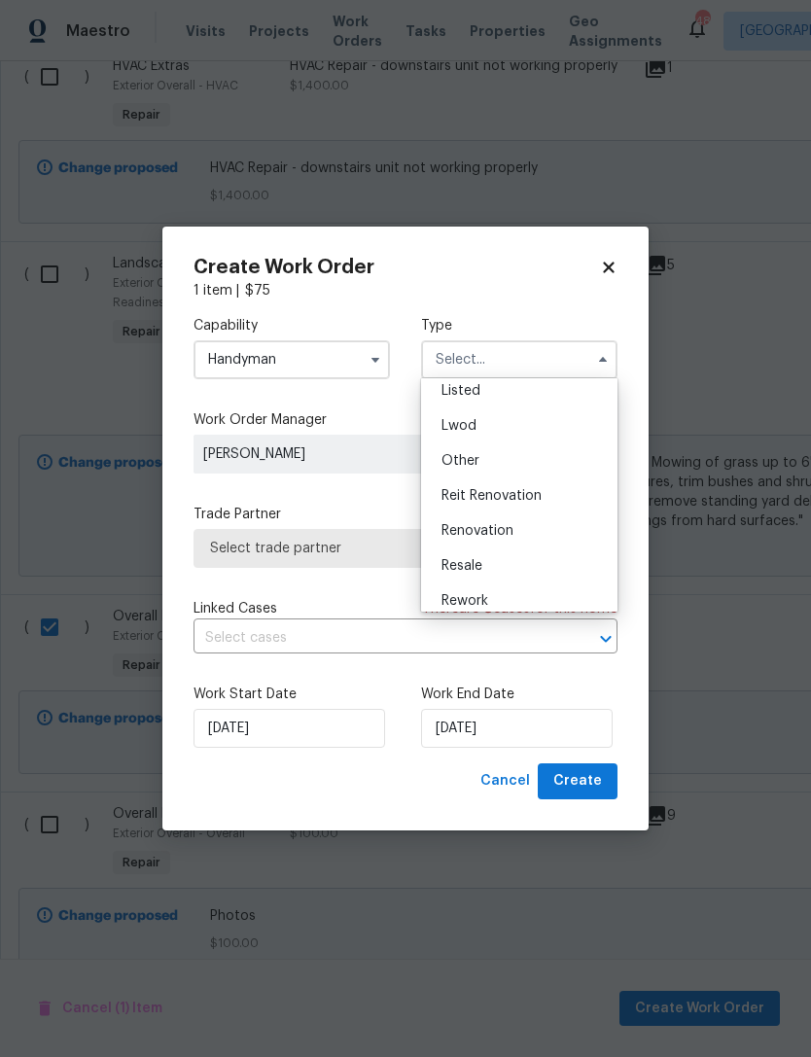
scroll to position [188, 0]
click at [519, 490] on span "Reit Renovation" at bounding box center [492, 493] width 100 height 14
type input "Reit Renovation"
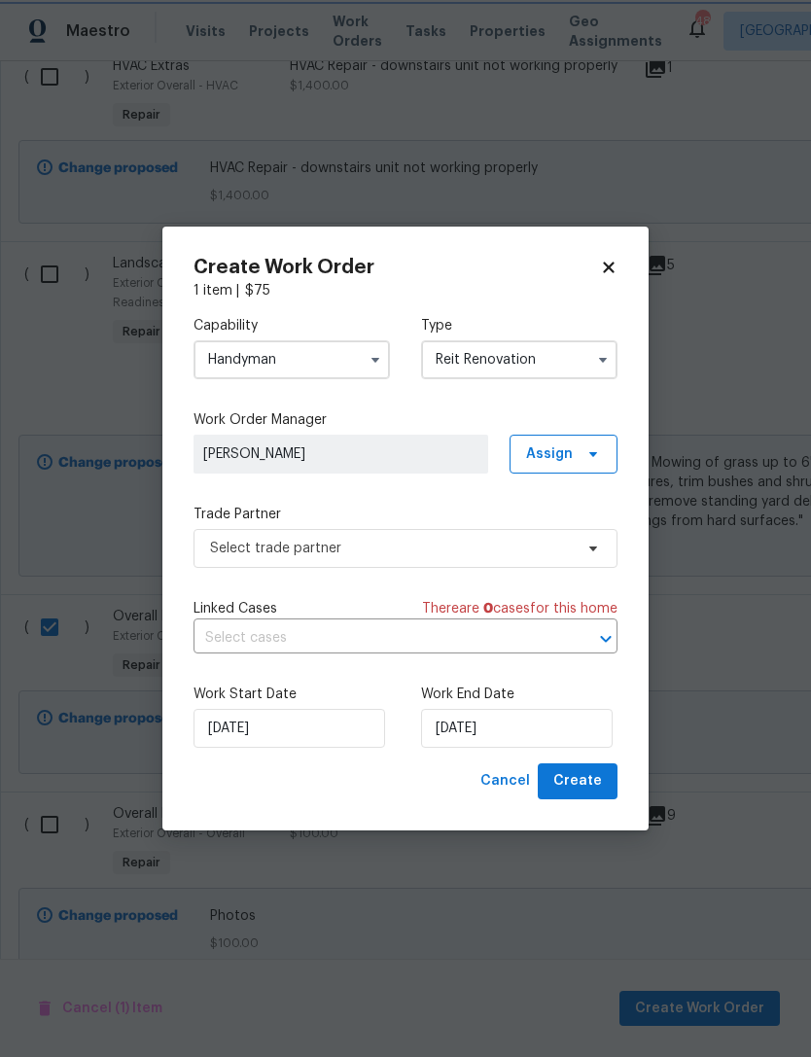
scroll to position [0, 0]
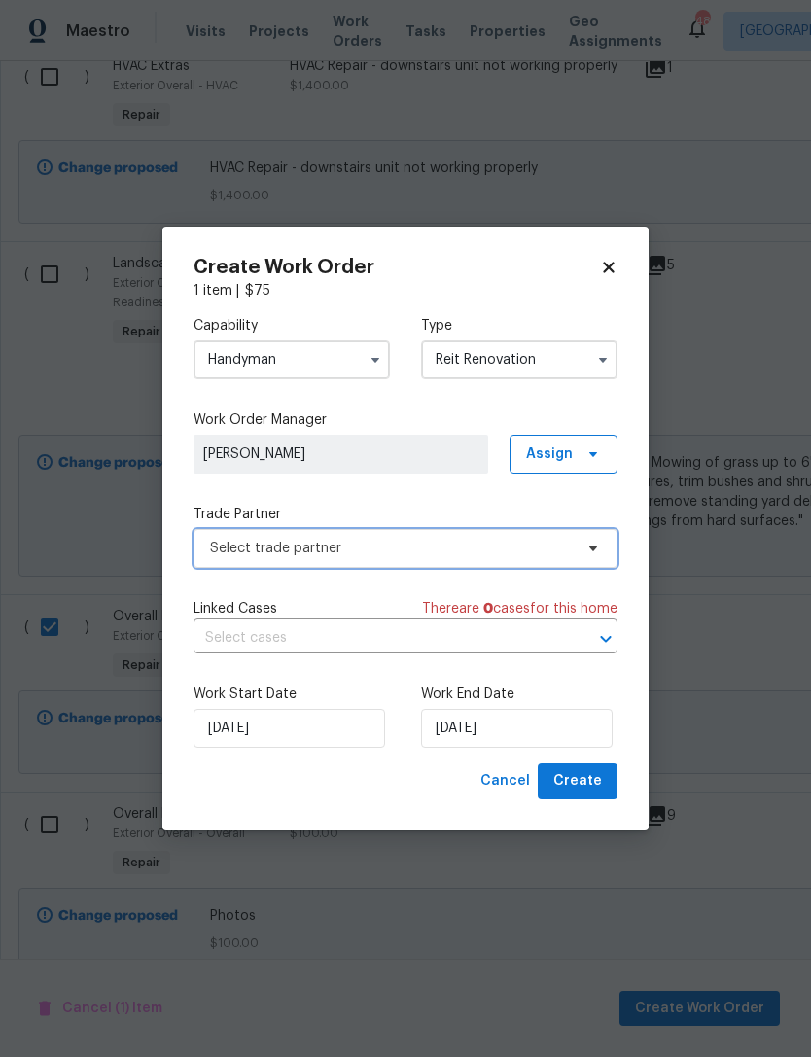
click at [485, 550] on span "Select trade partner" at bounding box center [391, 548] width 363 height 19
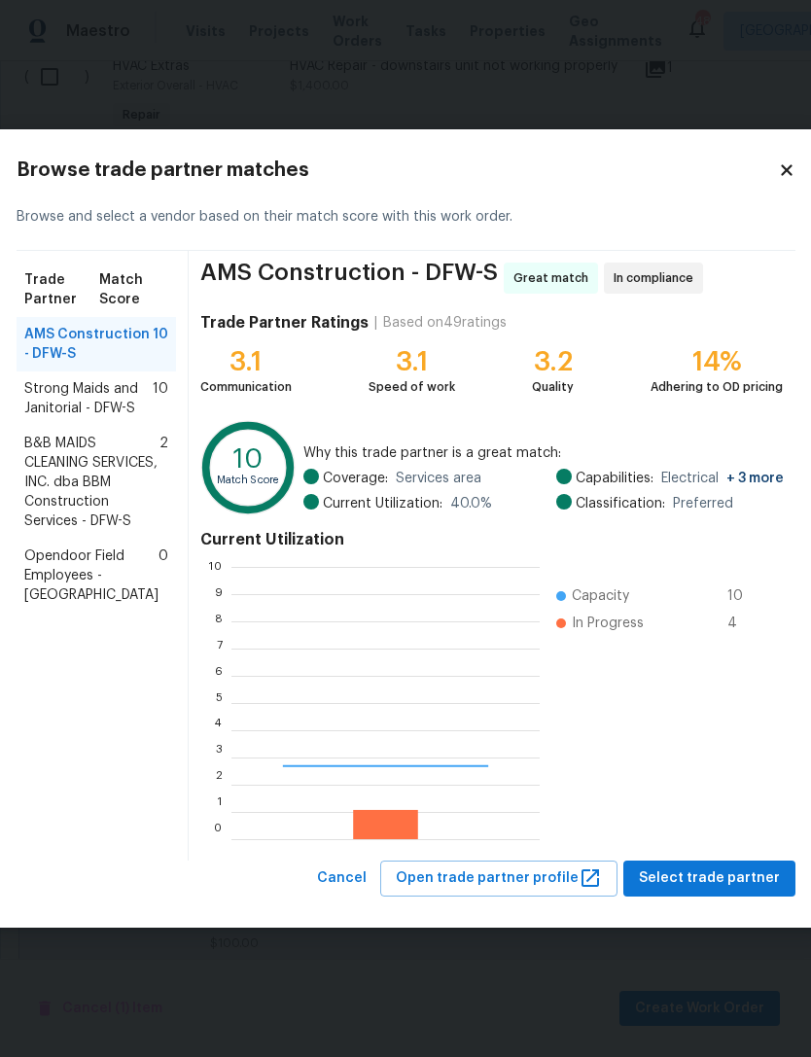
scroll to position [272, 308]
click at [113, 531] on span "B&B MAIDS CLEANING SERVICES, INC. dba BBM Construction Services - DFW-S" at bounding box center [91, 482] width 135 height 97
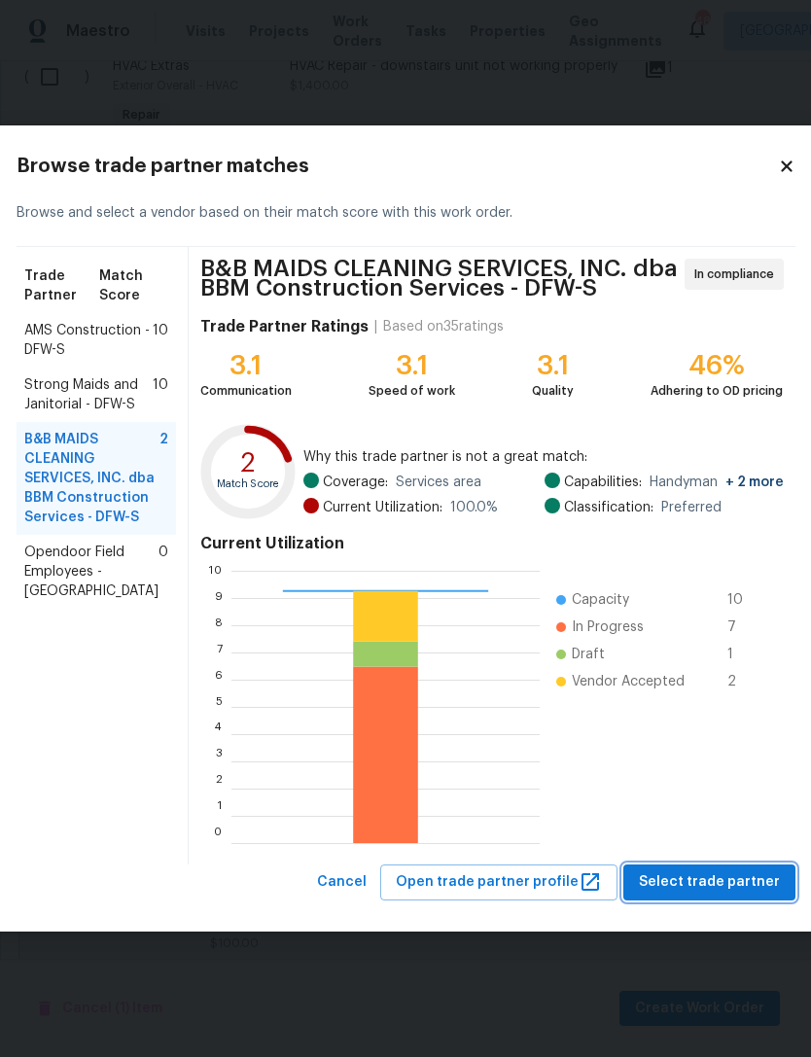
click at [724, 887] on span "Select trade partner" at bounding box center [709, 882] width 141 height 24
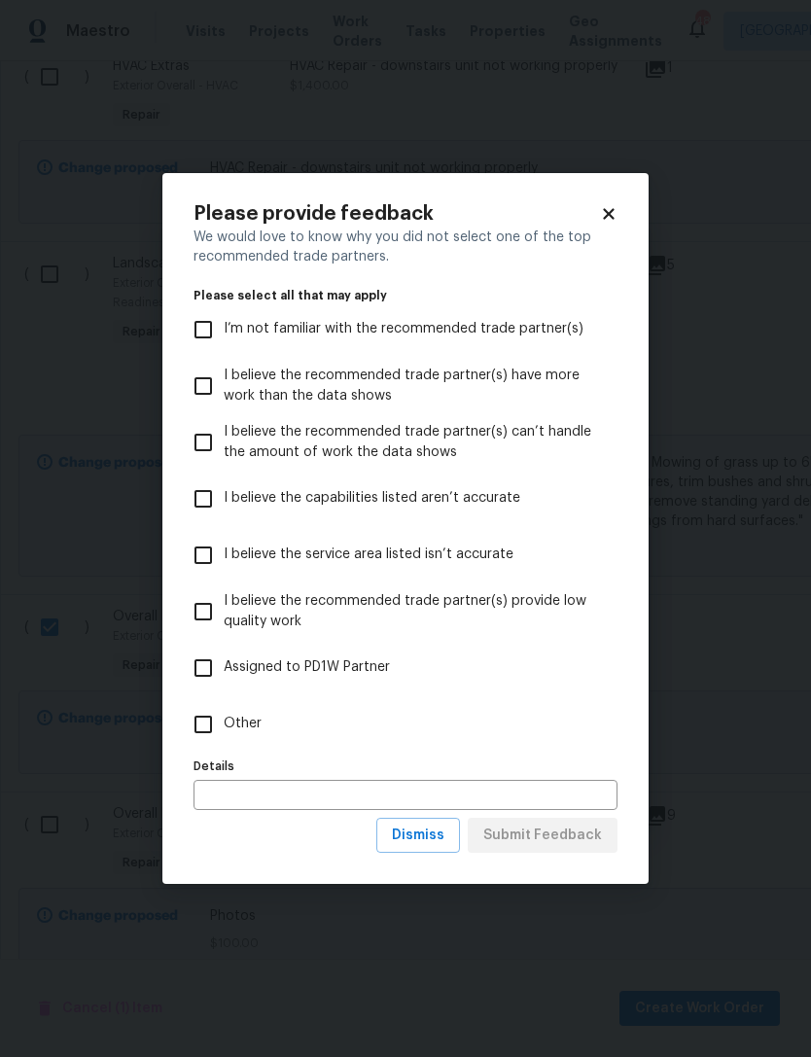
click at [393, 744] on label "Other" at bounding box center [392, 724] width 419 height 56
click at [224, 744] on input "Other" at bounding box center [203, 724] width 41 height 41
checkbox input "true"
click at [565, 844] on span "Submit Feedback" at bounding box center [542, 836] width 119 height 24
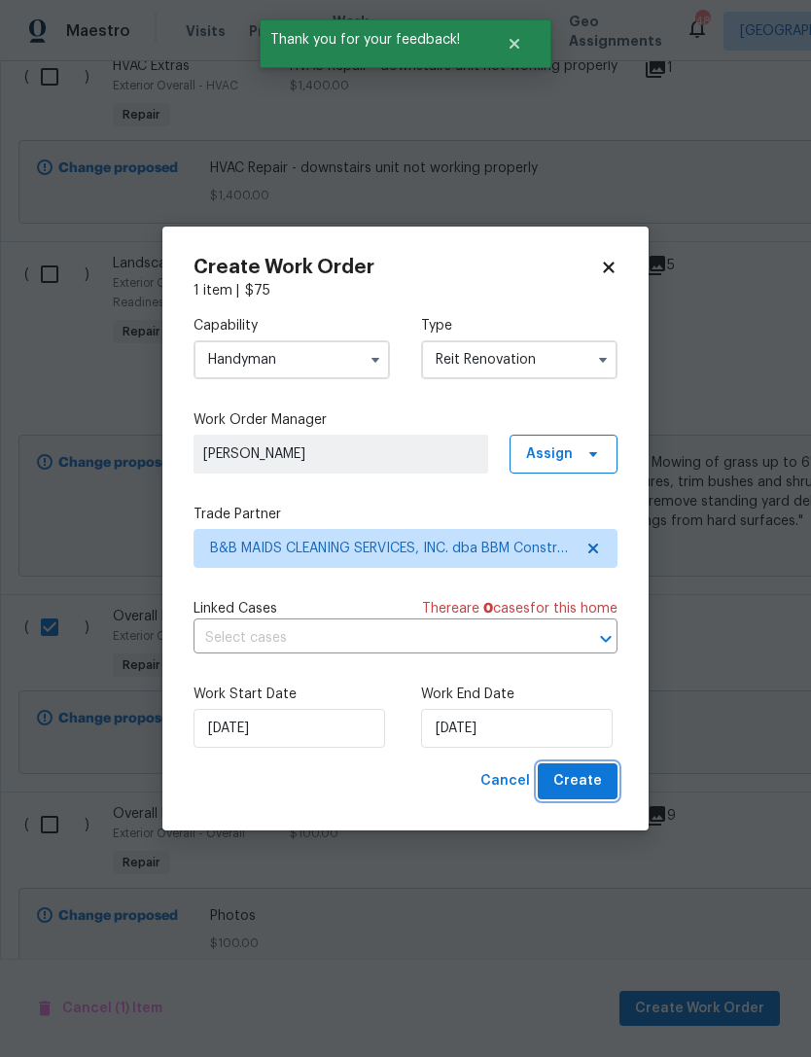
click at [601, 782] on span "Create" at bounding box center [577, 781] width 49 height 24
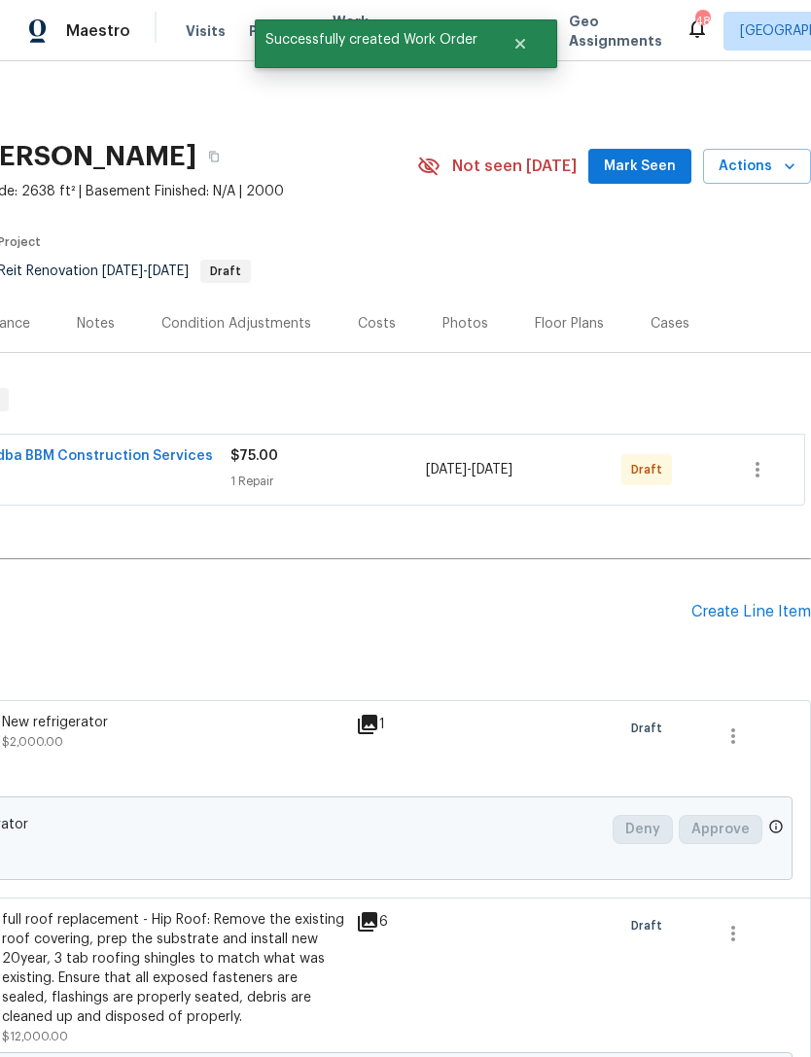
scroll to position [0, 288]
click at [771, 446] on button "button" at bounding box center [757, 469] width 47 height 47
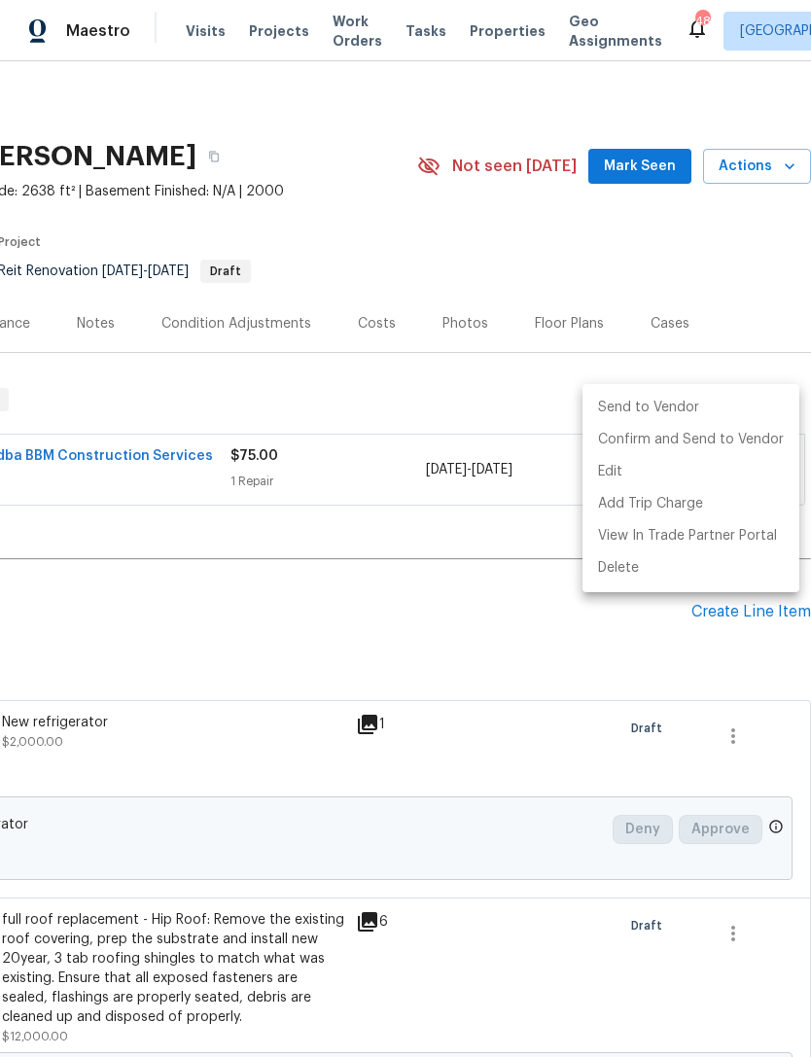
click at [675, 412] on li "Send to Vendor" at bounding box center [691, 408] width 217 height 32
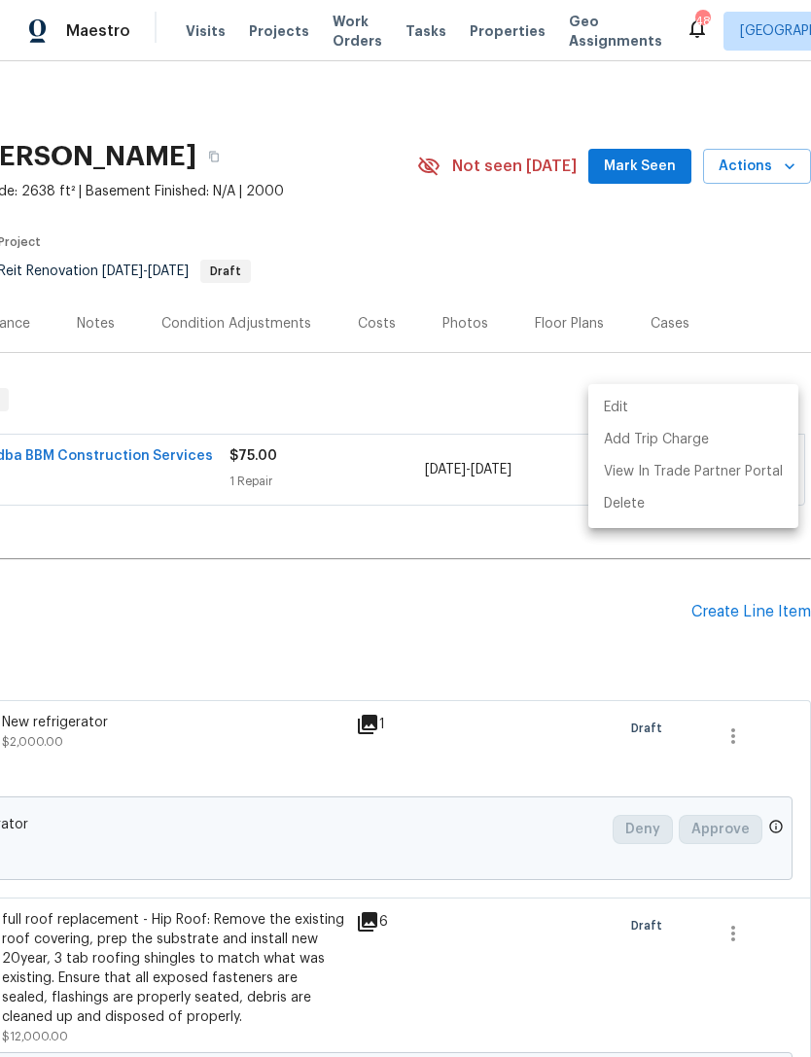
click at [518, 525] on div at bounding box center [405, 528] width 811 height 1057
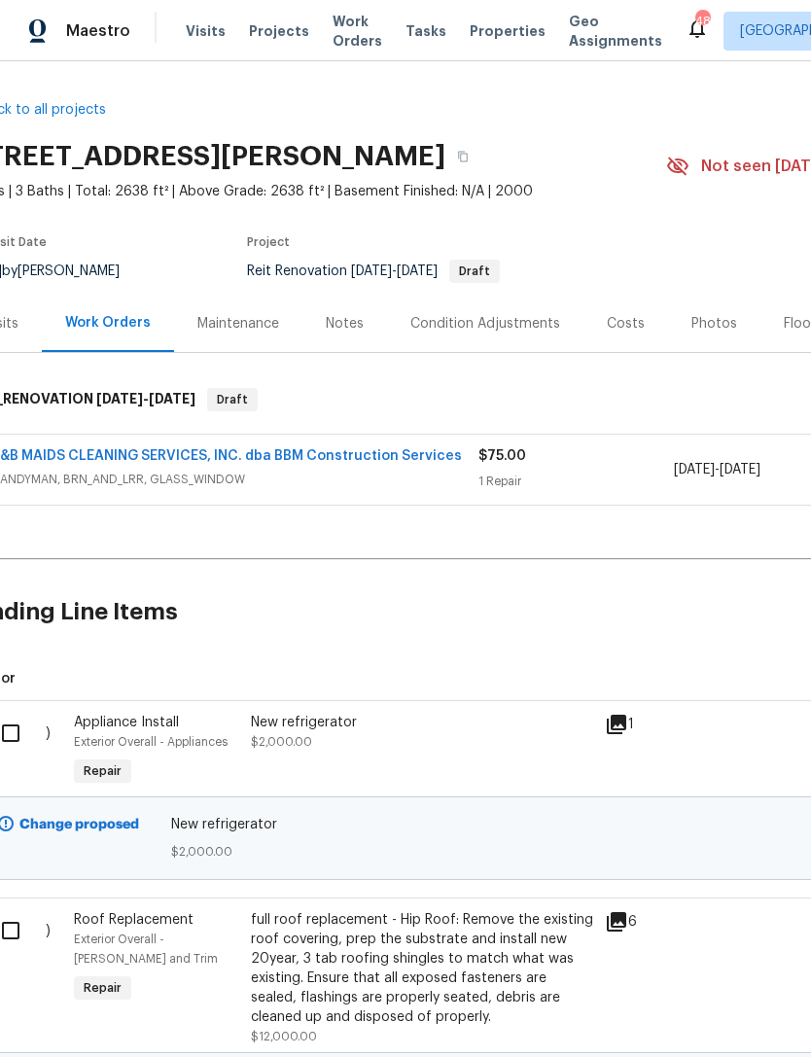
scroll to position [0, 42]
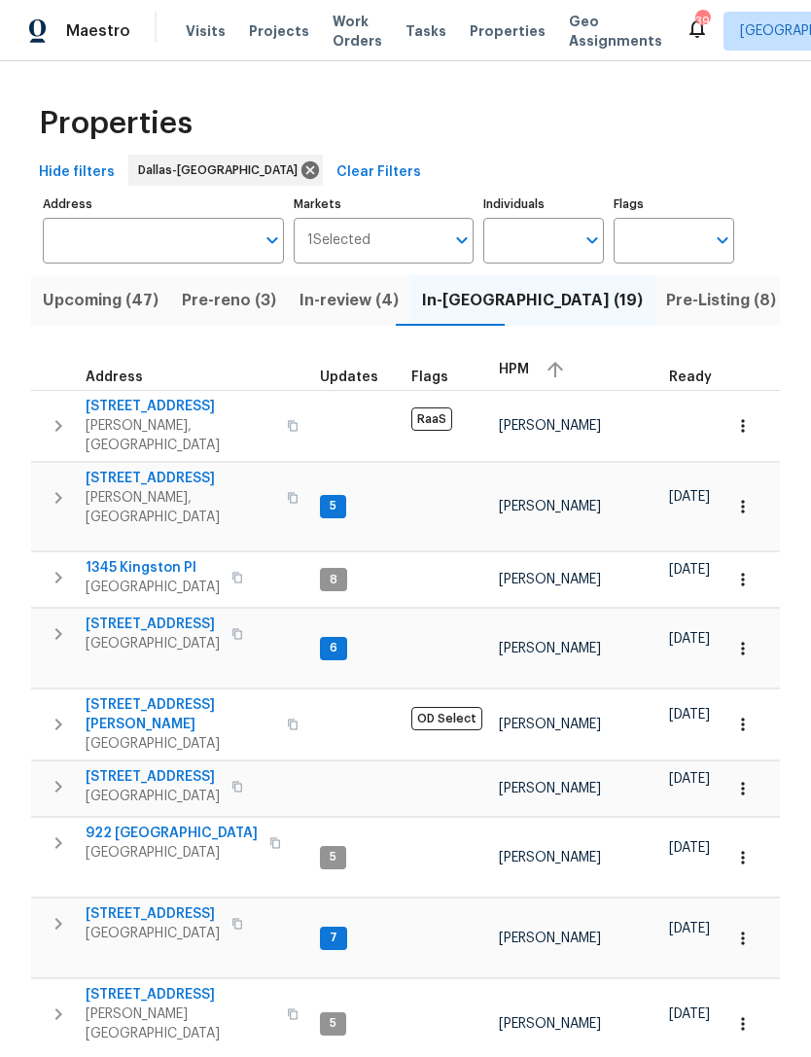
click at [518, 372] on span "HPM" at bounding box center [514, 370] width 30 height 14
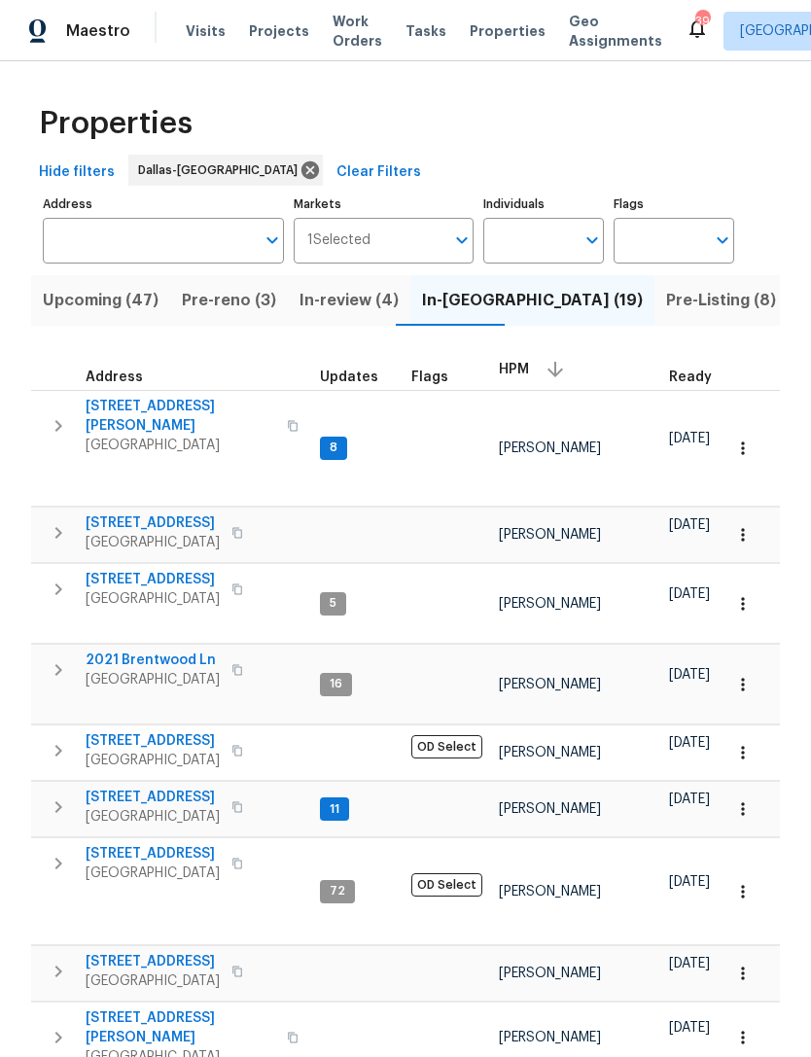
click at [526, 373] on div "HPM" at bounding box center [576, 369] width 155 height 29
